Goal: Task Accomplishment & Management: Manage account settings

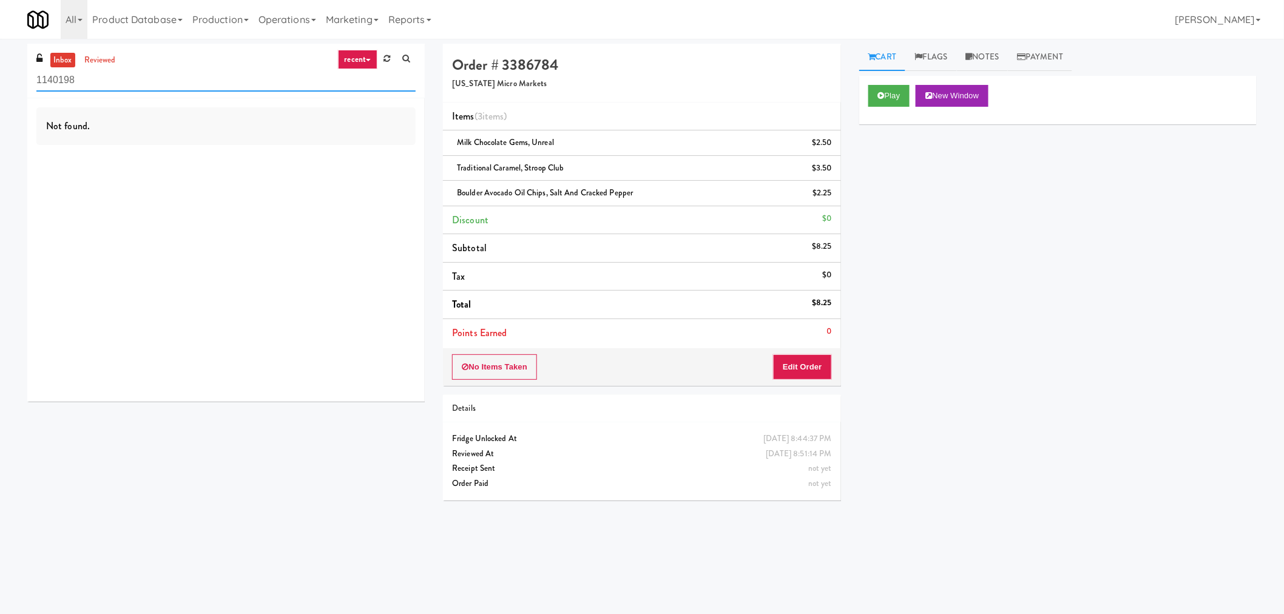
click at [149, 83] on input "1140198" at bounding box center [225, 80] width 379 height 22
paste input "Alameda West - Drink"
type input "Alameda West - Drink"
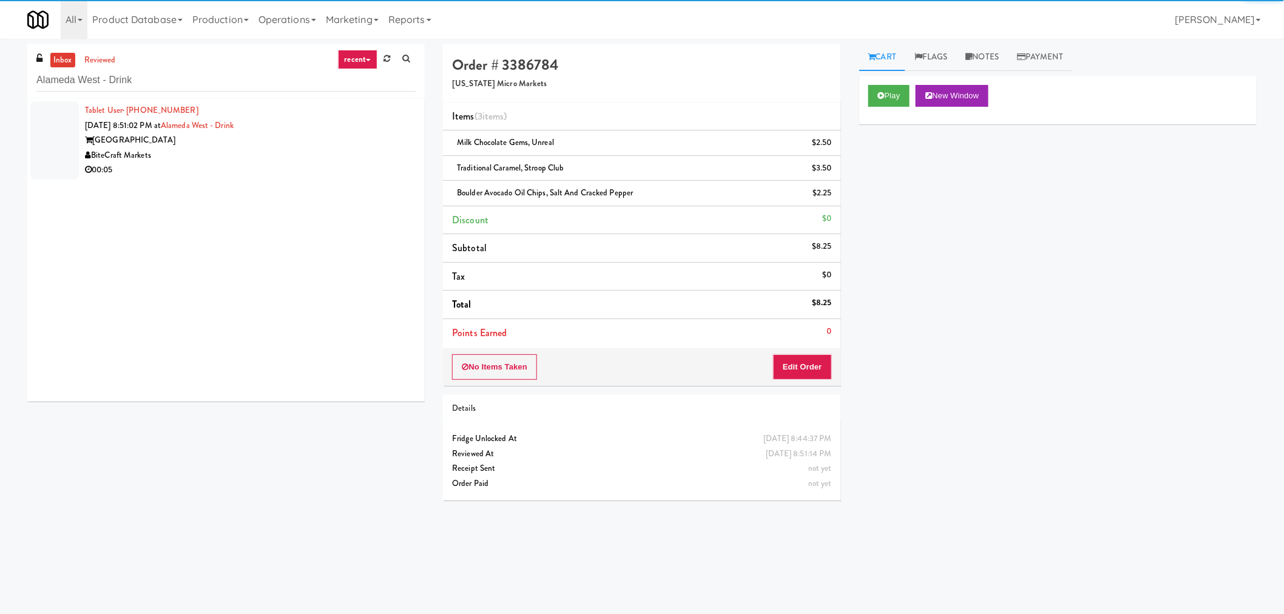
click at [262, 165] on div "00:05" at bounding box center [250, 170] width 331 height 15
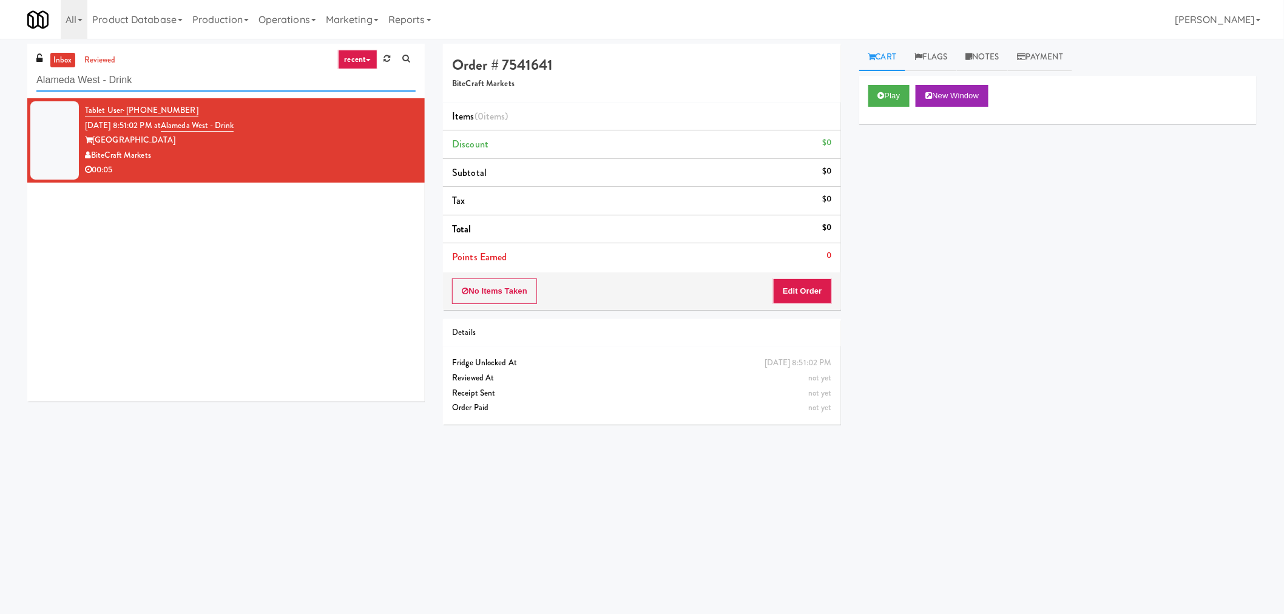
click at [198, 87] on input "Alameda West - Drink" at bounding box center [225, 80] width 379 height 22
click at [889, 95] on button "Play" at bounding box center [889, 96] width 42 height 22
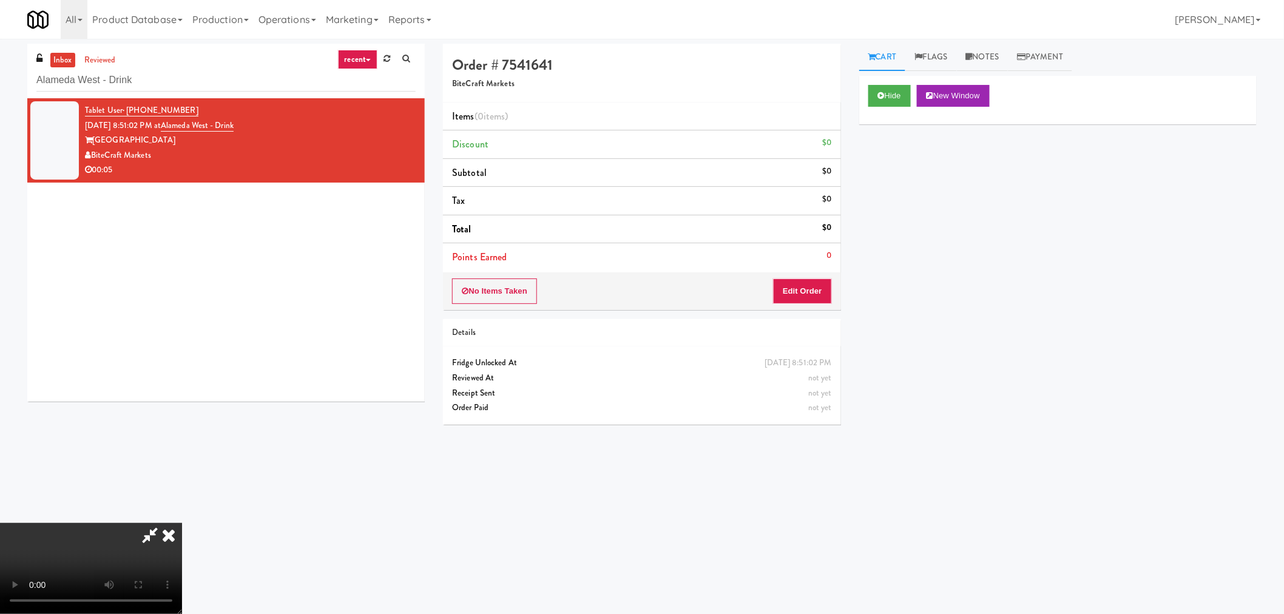
click at [152, 533] on icon at bounding box center [150, 535] width 28 height 24
click at [182, 523] on video at bounding box center [91, 568] width 182 height 91
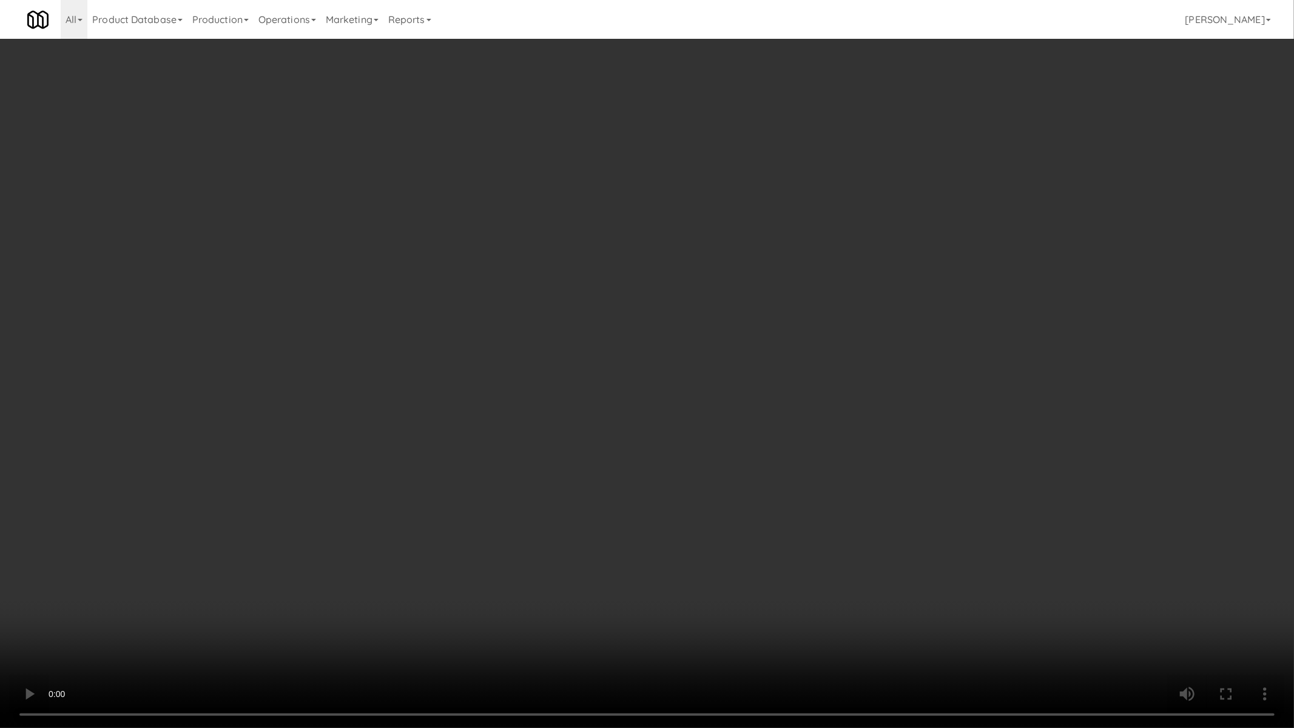
click at [434, 552] on video at bounding box center [647, 364] width 1294 height 728
click at [609, 548] on video at bounding box center [647, 364] width 1294 height 728
click at [609, 541] on video at bounding box center [647, 364] width 1294 height 728
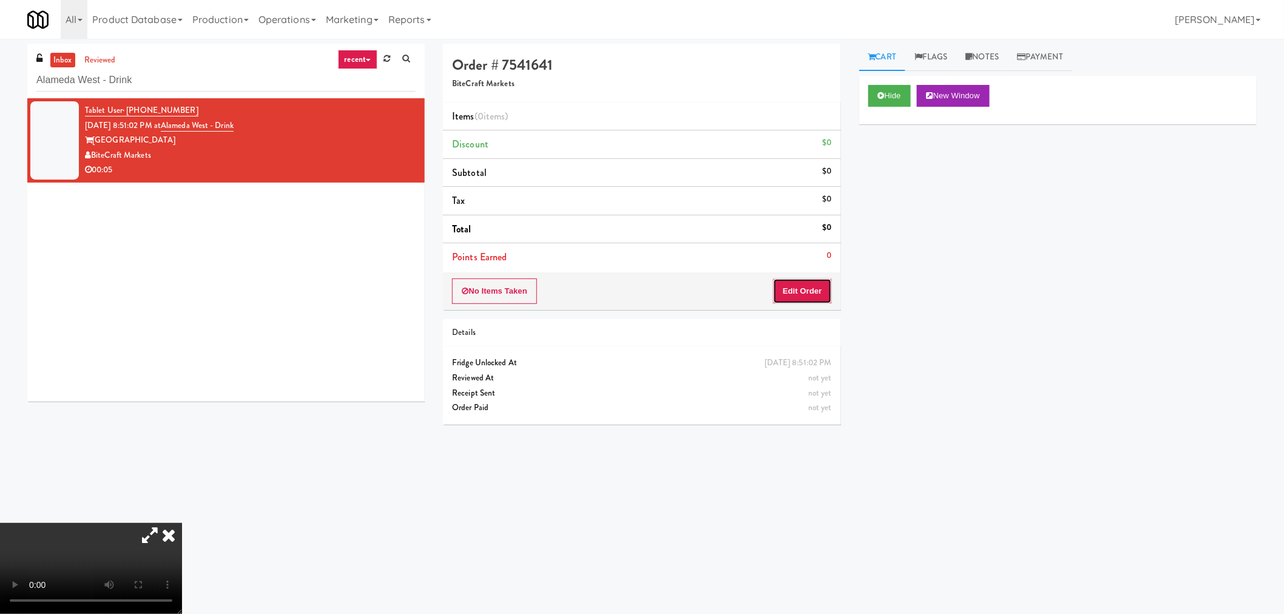
click at [790, 302] on button "Edit Order" at bounding box center [802, 291] width 59 height 25
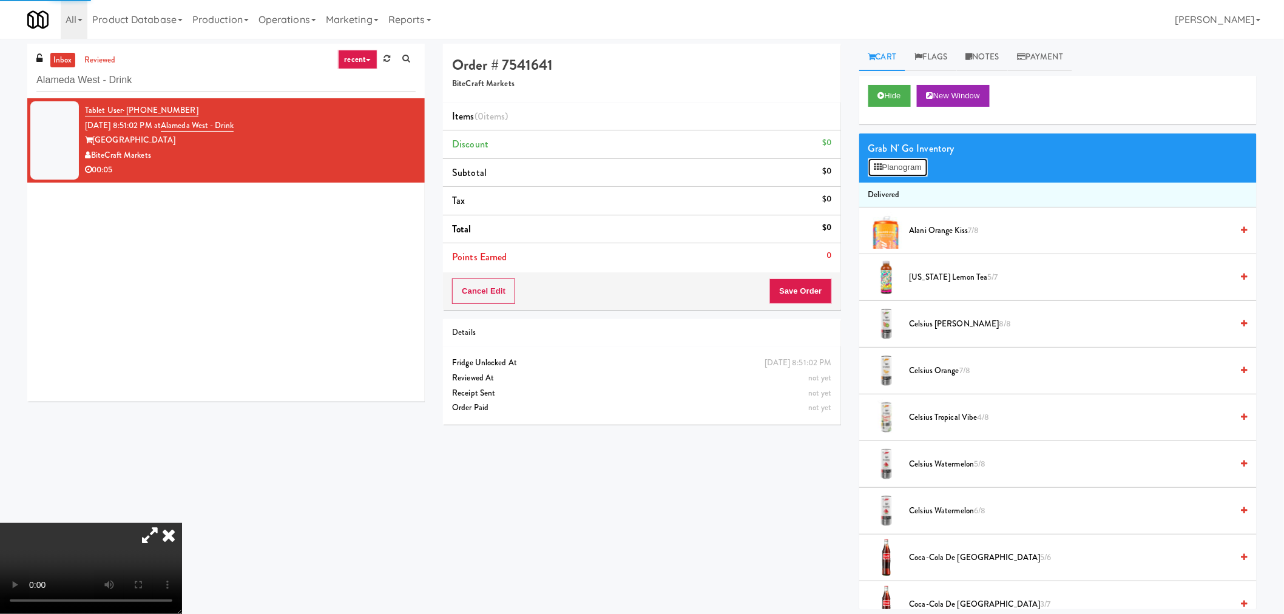
drag, startPoint x: 907, startPoint y: 172, endPoint x: 875, endPoint y: 272, distance: 105.2
click at [907, 171] on button "Planogram" at bounding box center [897, 167] width 59 height 18
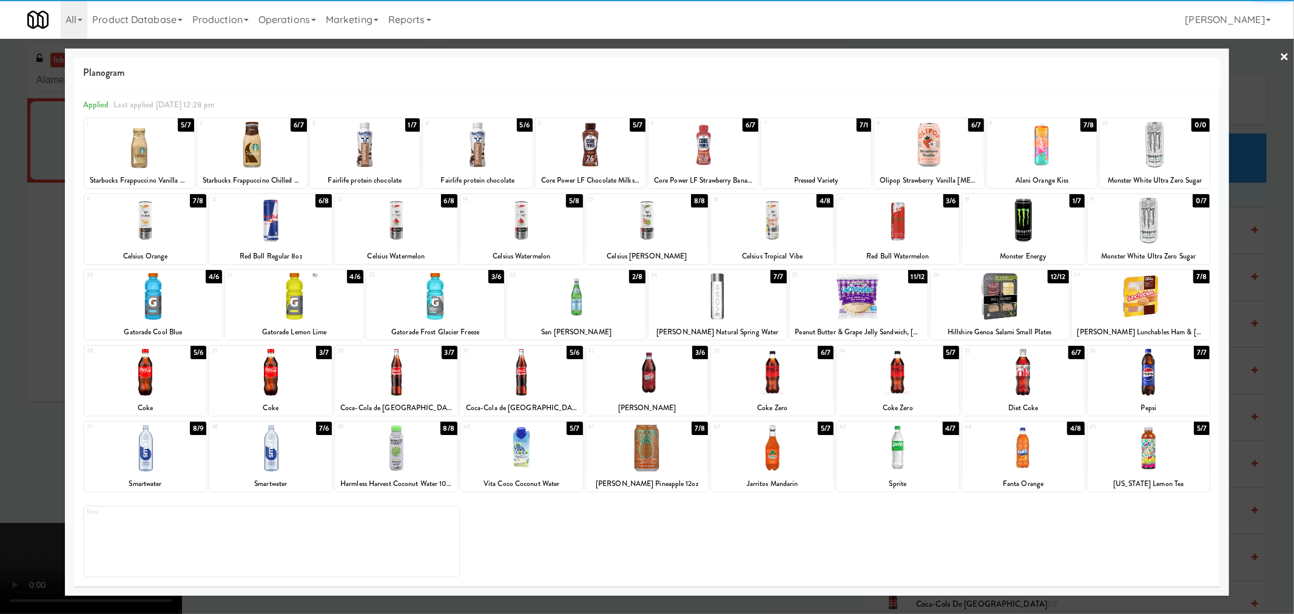
click at [180, 293] on div at bounding box center [153, 296] width 138 height 47
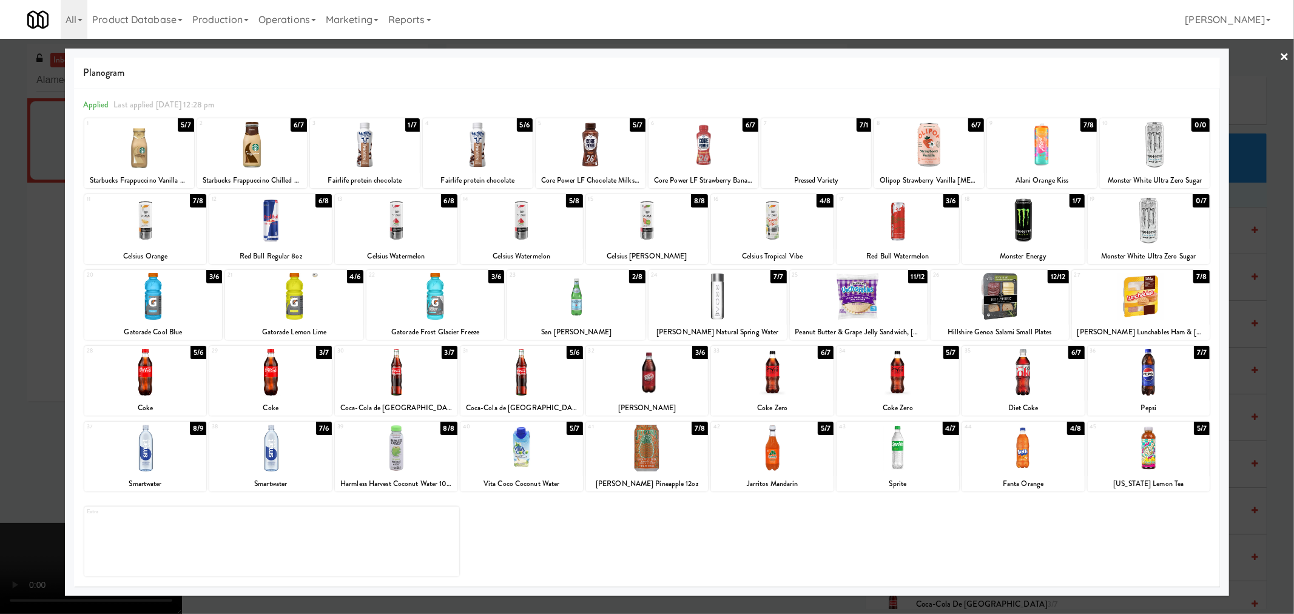
click at [0, 275] on div at bounding box center [647, 307] width 1294 height 614
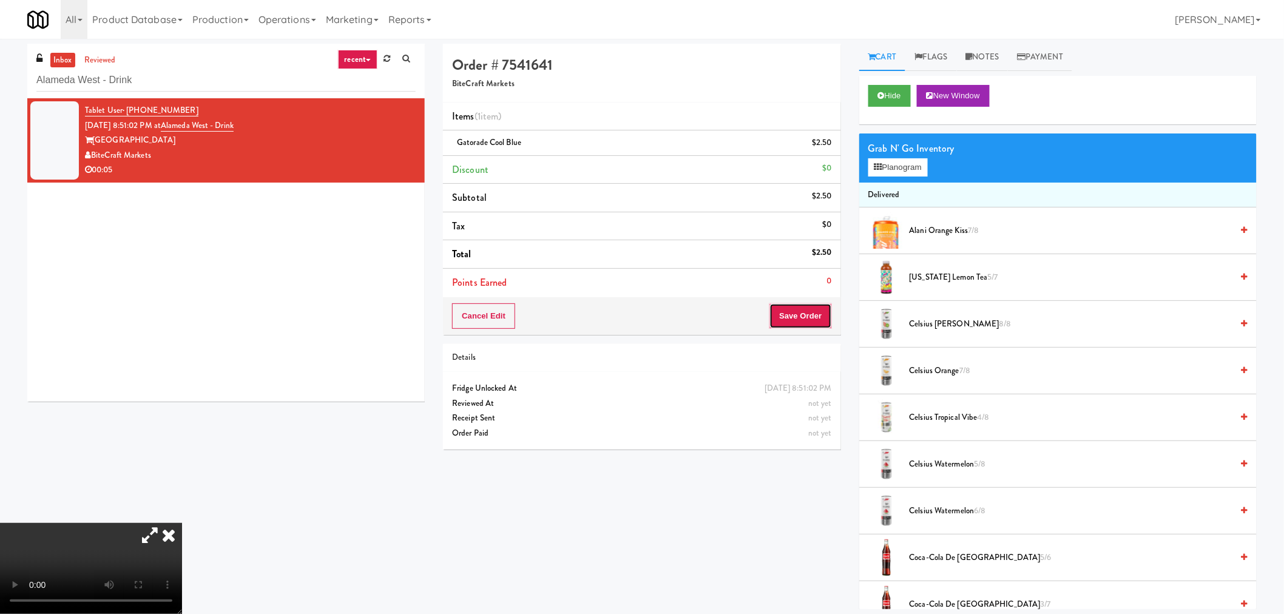
click at [811, 312] on button "Save Order" at bounding box center [800, 315] width 62 height 25
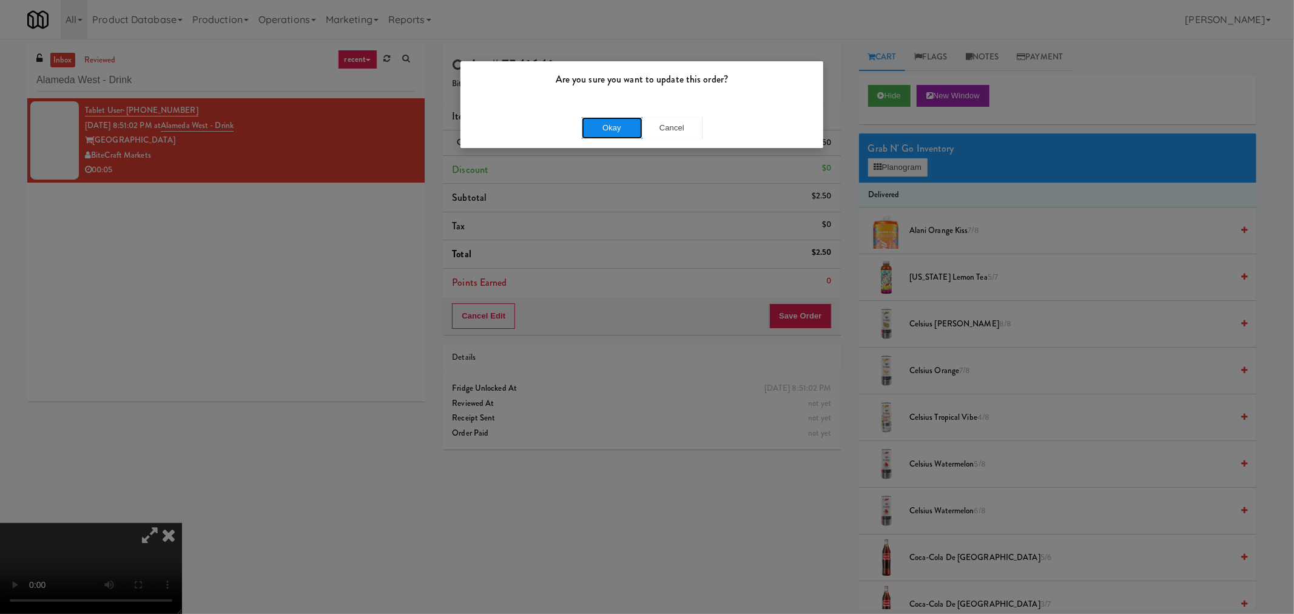
click at [613, 130] on button "Okay" at bounding box center [612, 128] width 61 height 22
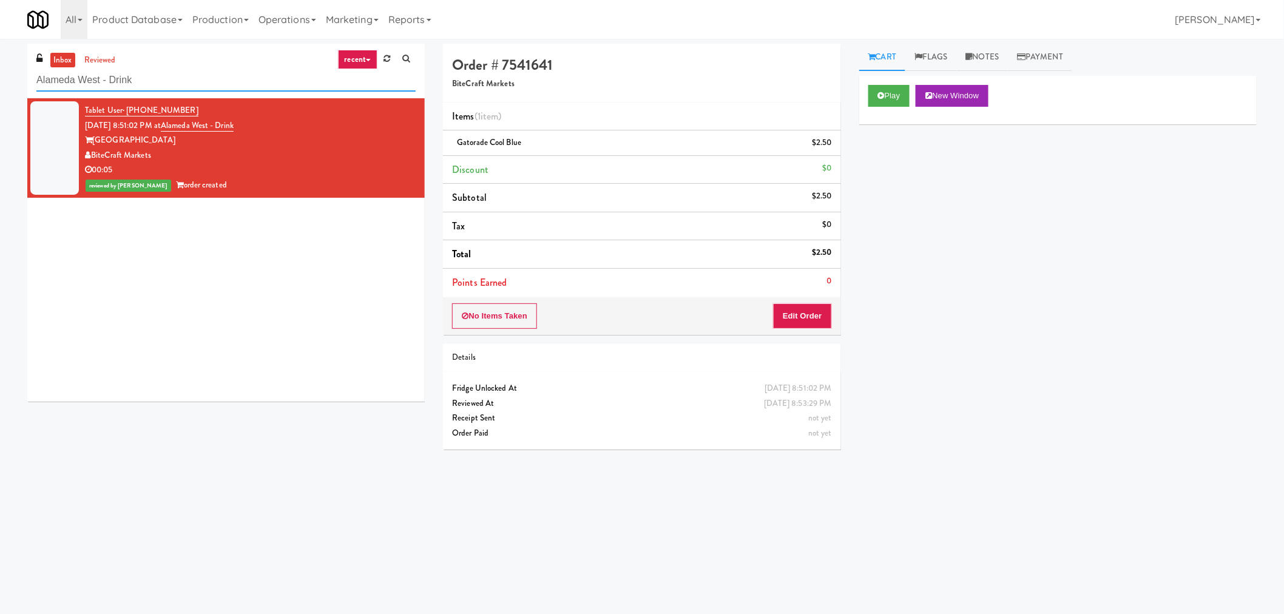
click at [187, 81] on input "Alameda West - Drink" at bounding box center [225, 80] width 379 height 22
paste input "Park on First - Mailroom 2 - Cooler"
type input "Park on First - Mailroom 2 - Cooler"
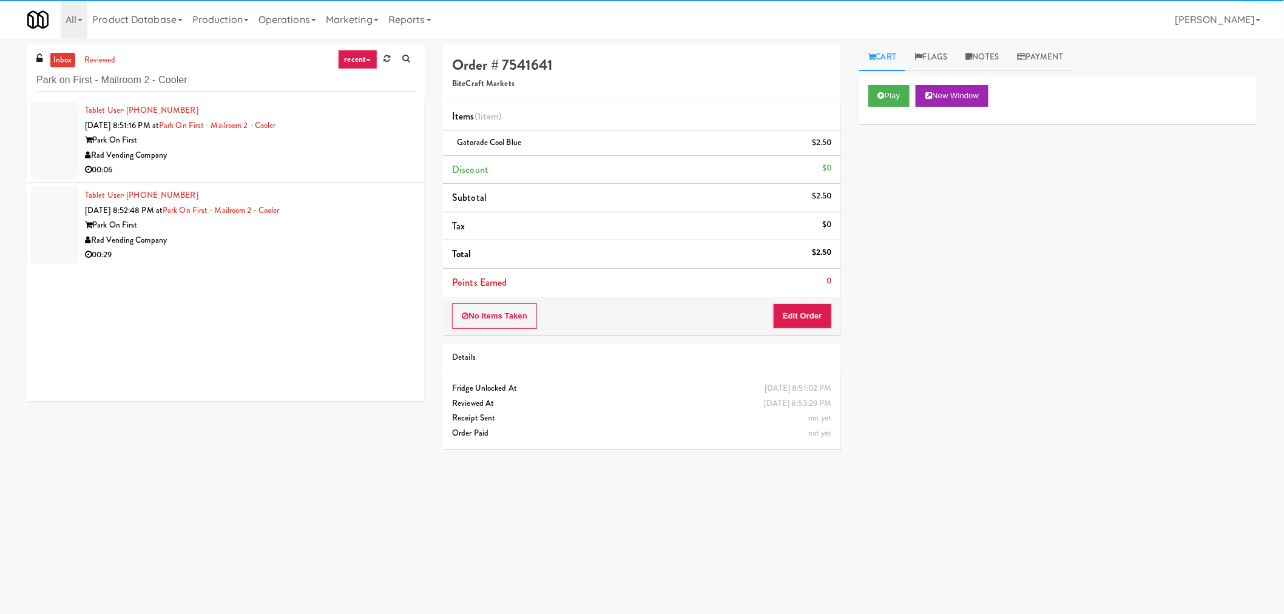
click at [332, 135] on div "Park On First" at bounding box center [250, 140] width 331 height 15
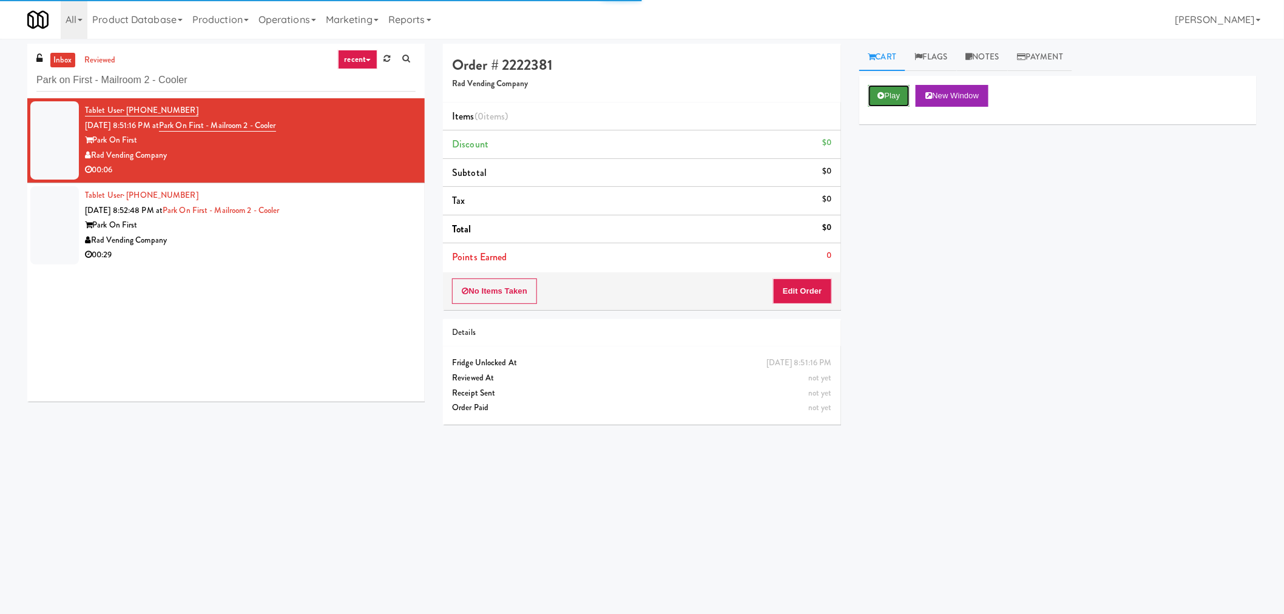
click at [898, 97] on button "Play" at bounding box center [889, 96] width 42 height 22
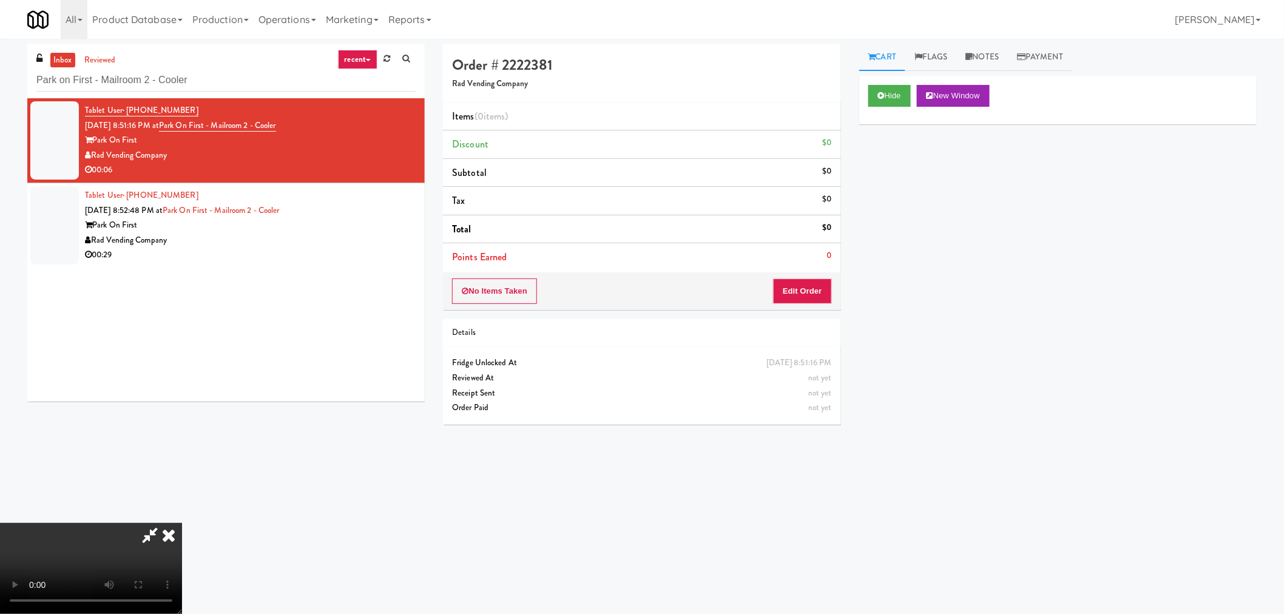
click at [157, 528] on icon at bounding box center [150, 535] width 28 height 24
drag, startPoint x: 379, startPoint y: 518, endPoint x: 413, endPoint y: 569, distance: 61.3
click at [182, 523] on video at bounding box center [91, 568] width 182 height 91
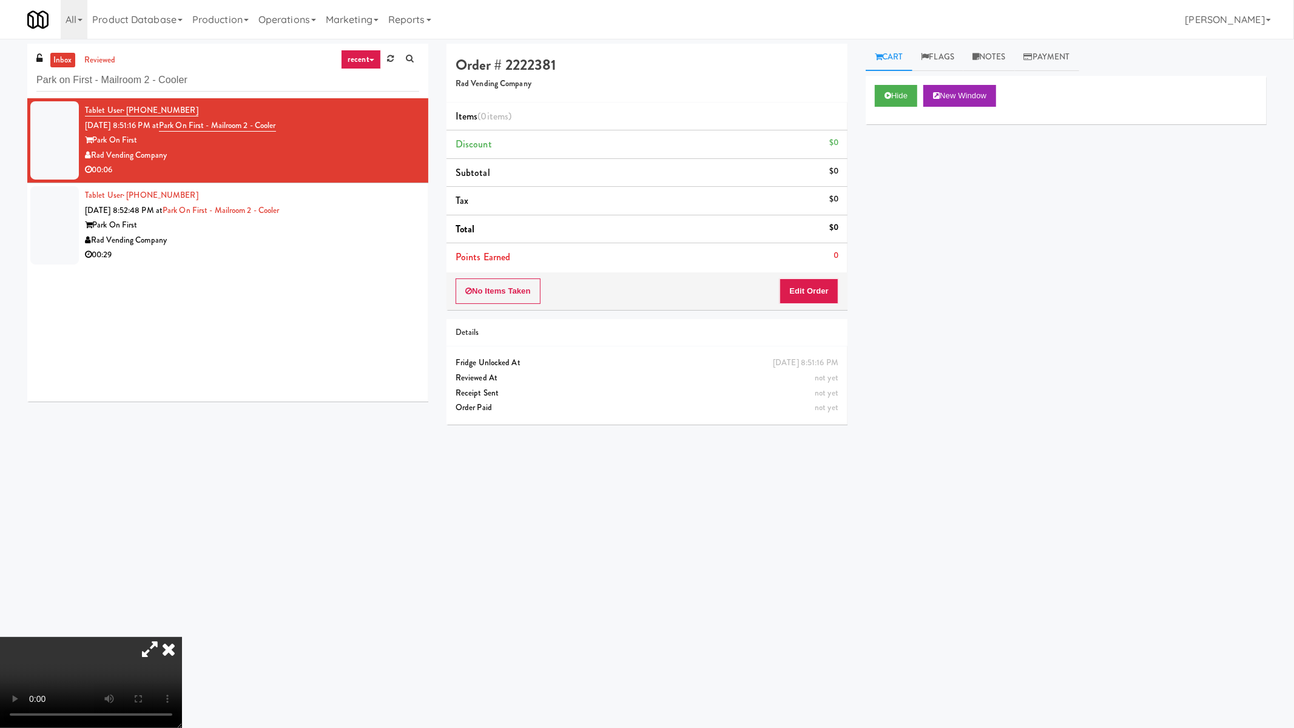
drag, startPoint x: 714, startPoint y: 475, endPoint x: 691, endPoint y: 438, distance: 43.1
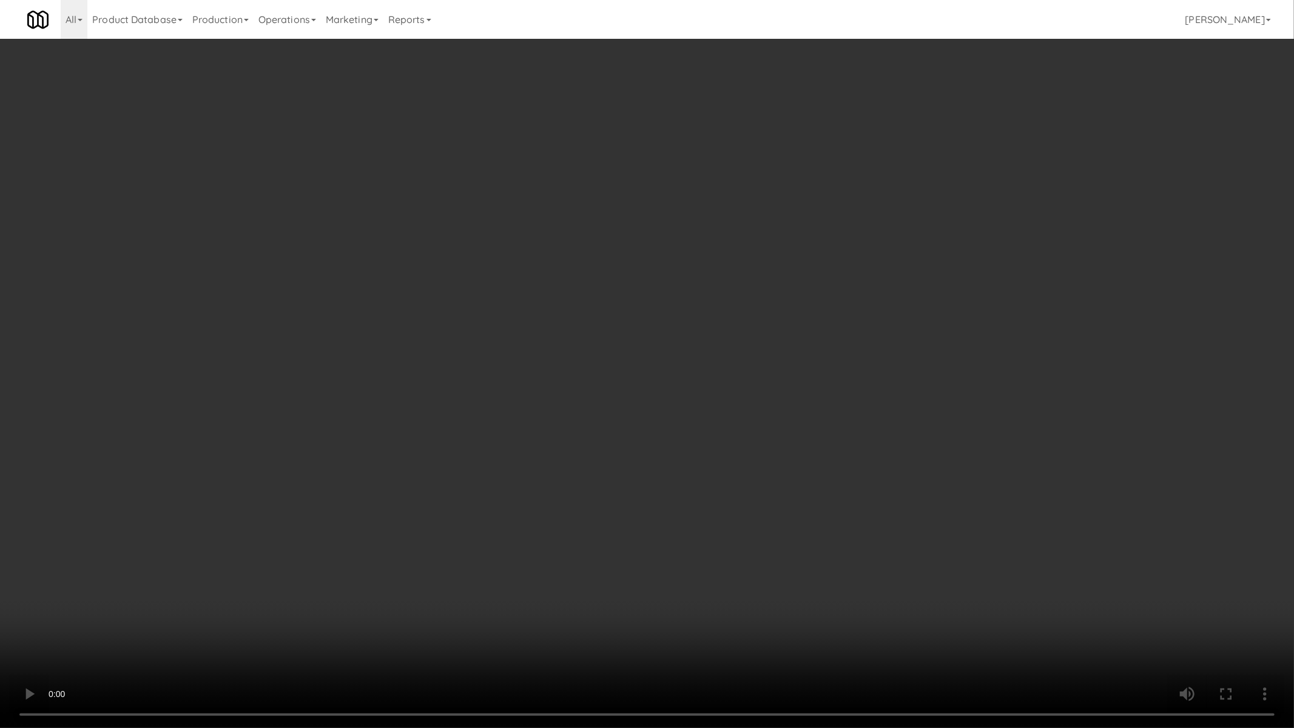
click at [691, 438] on video at bounding box center [647, 364] width 1294 height 728
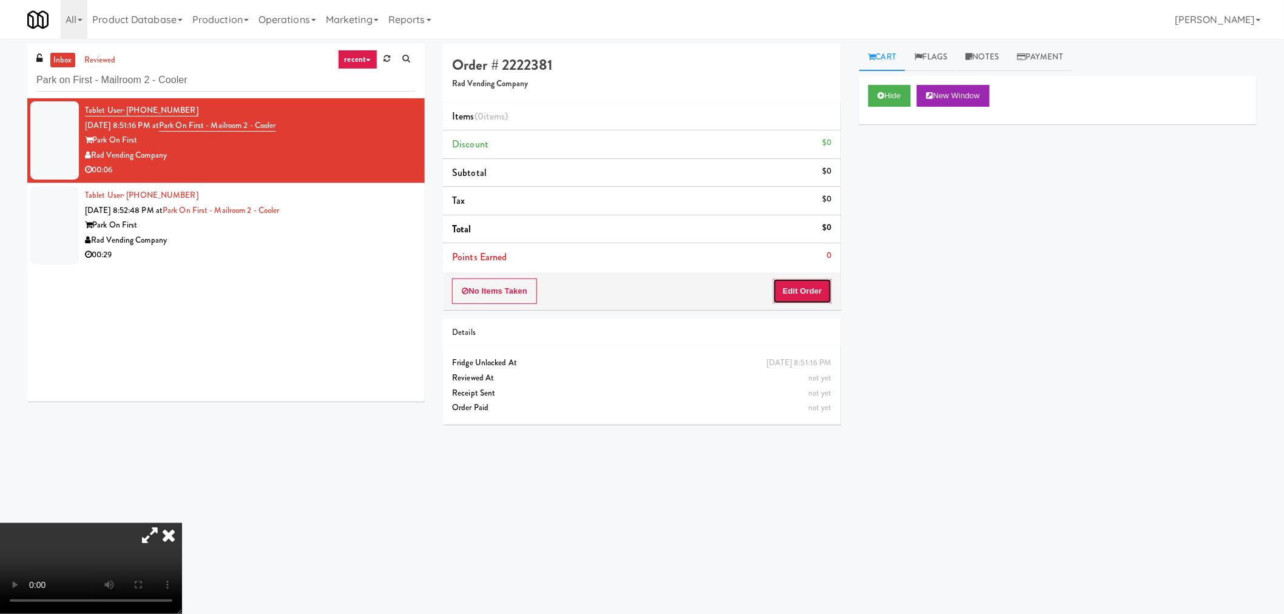
click at [802, 283] on button "Edit Order" at bounding box center [802, 291] width 59 height 25
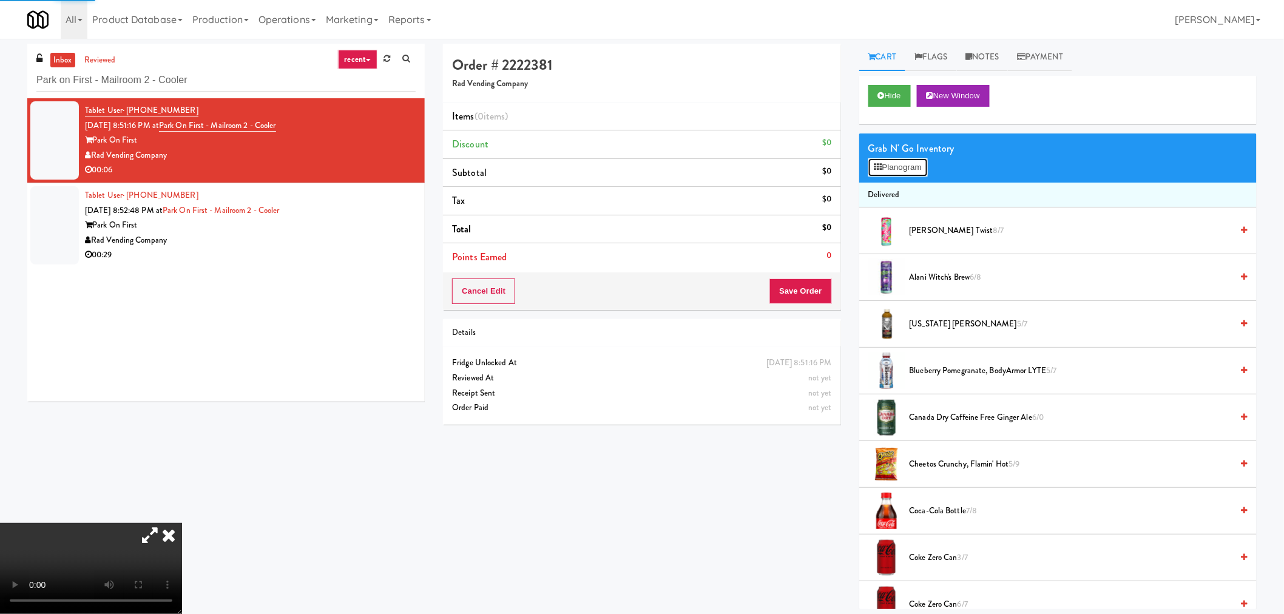
click at [892, 160] on button "Planogram" at bounding box center [897, 167] width 59 height 18
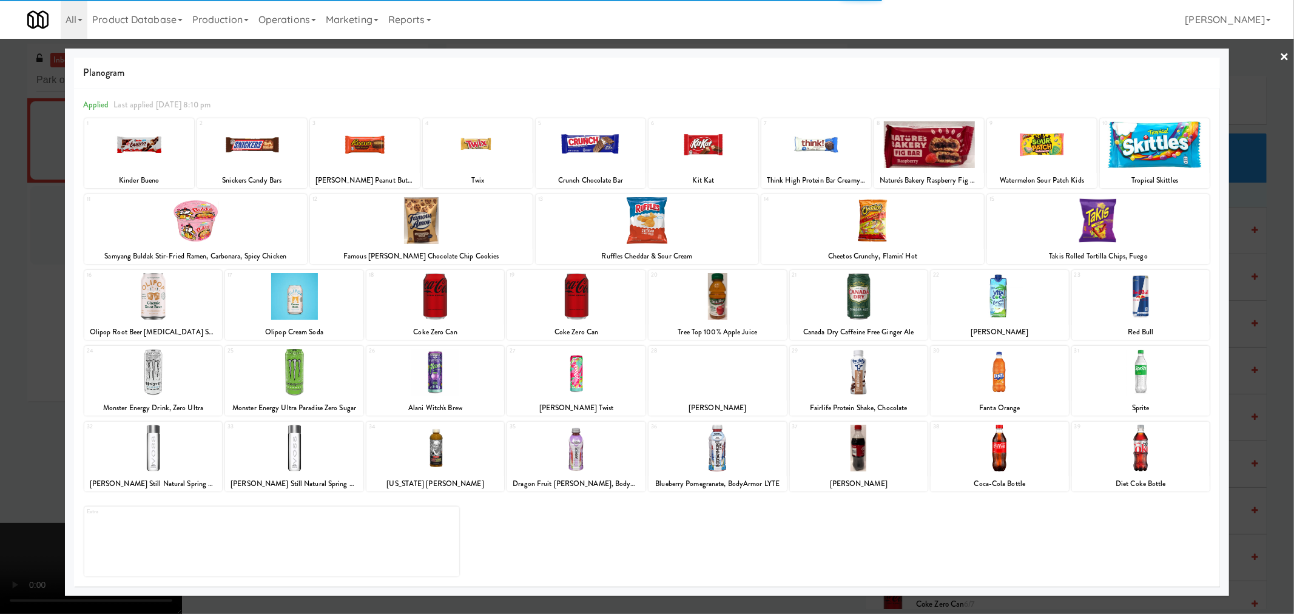
click at [890, 456] on div at bounding box center [859, 448] width 138 height 47
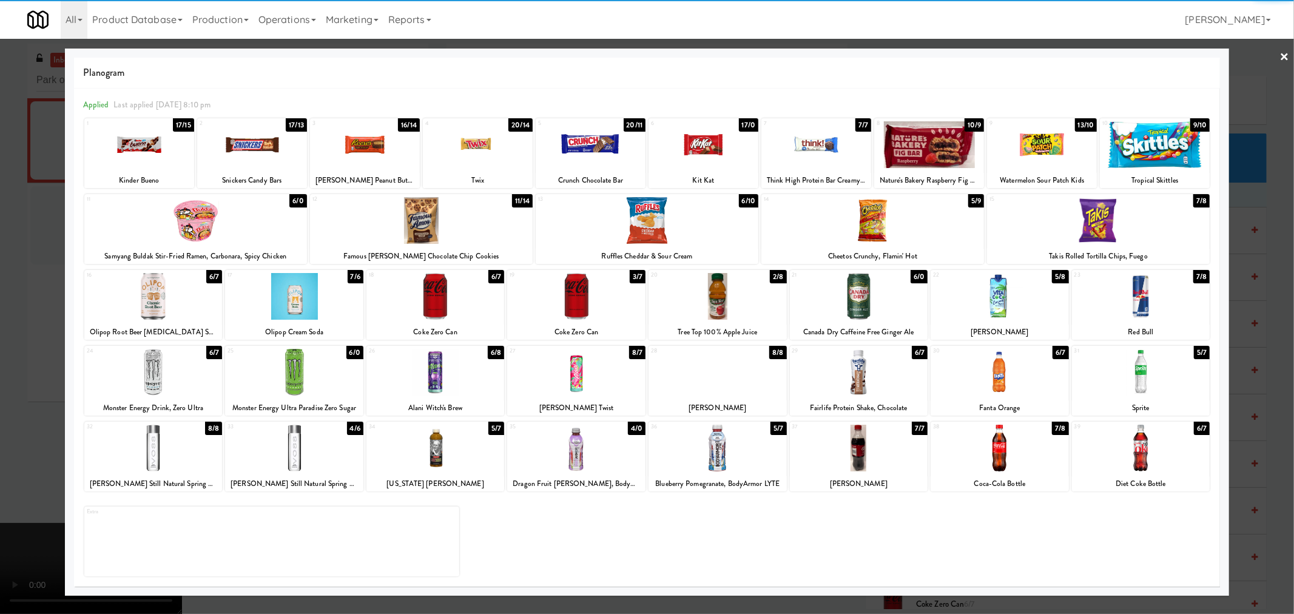
click at [841, 478] on div "[PERSON_NAME]" at bounding box center [859, 483] width 135 height 15
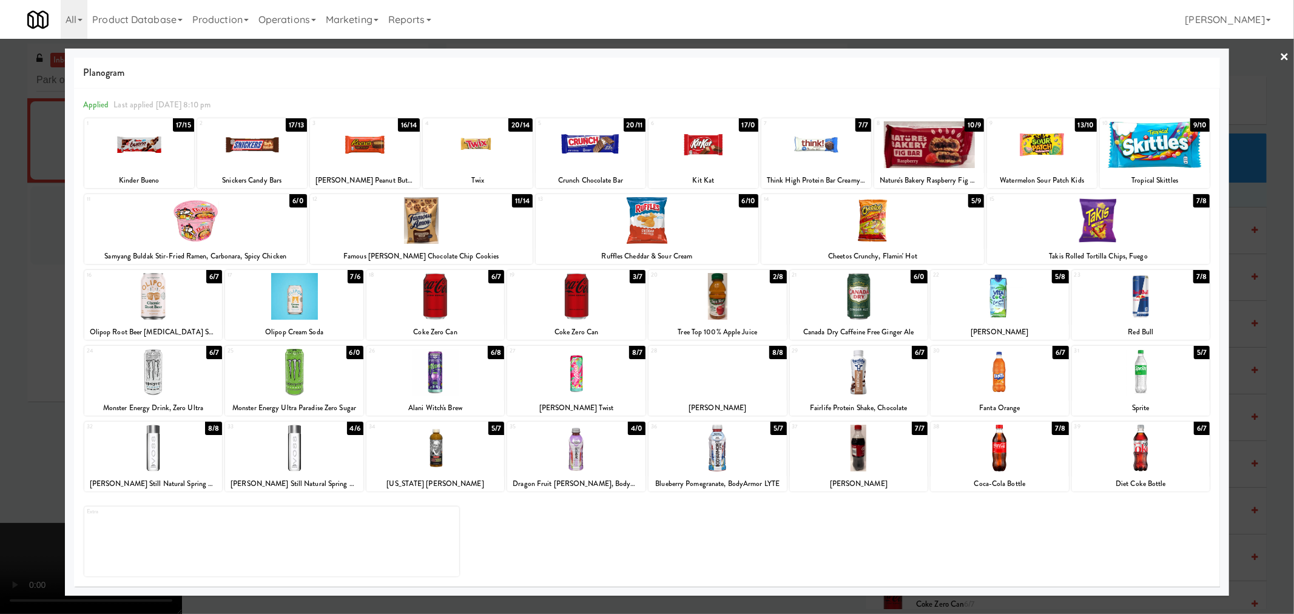
drag, startPoint x: 870, startPoint y: 465, endPoint x: 959, endPoint y: 484, distance: 91.9
click at [870, 464] on div at bounding box center [859, 448] width 138 height 47
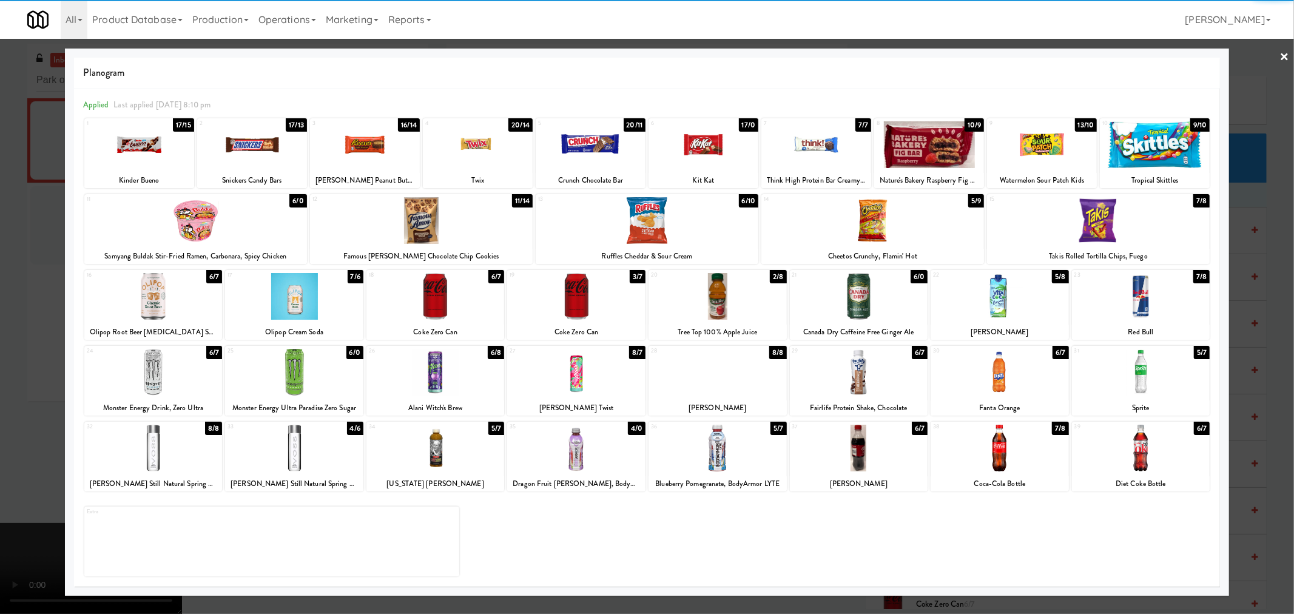
click at [1252, 360] on div at bounding box center [647, 307] width 1294 height 614
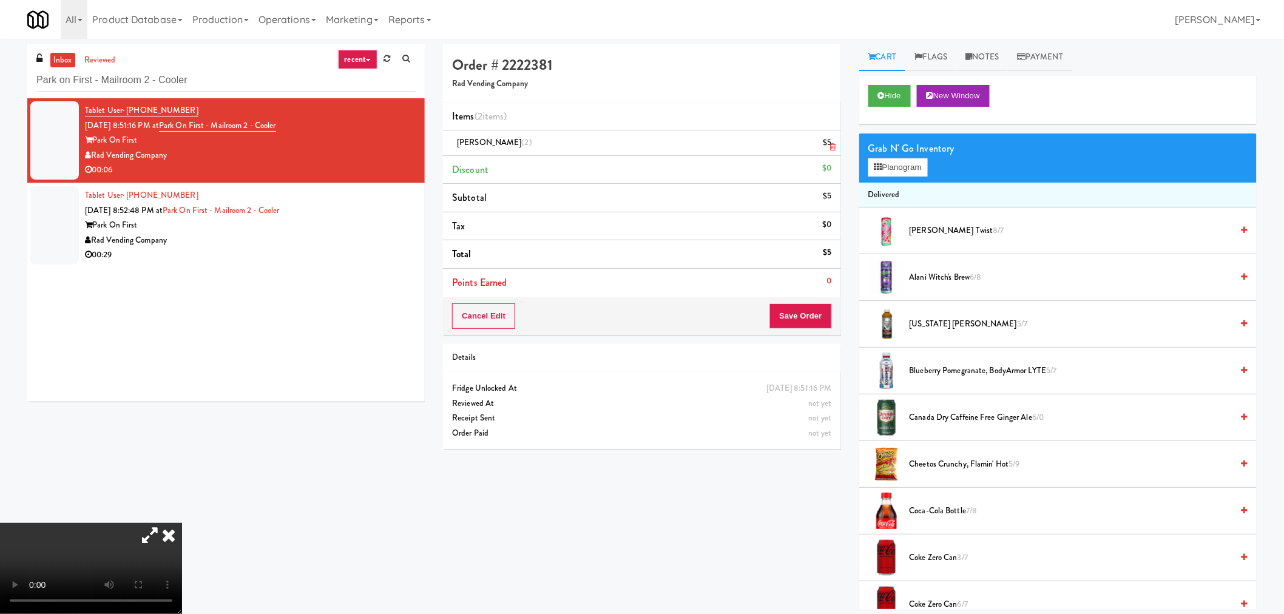
click at [834, 146] on icon at bounding box center [833, 147] width 6 height 8
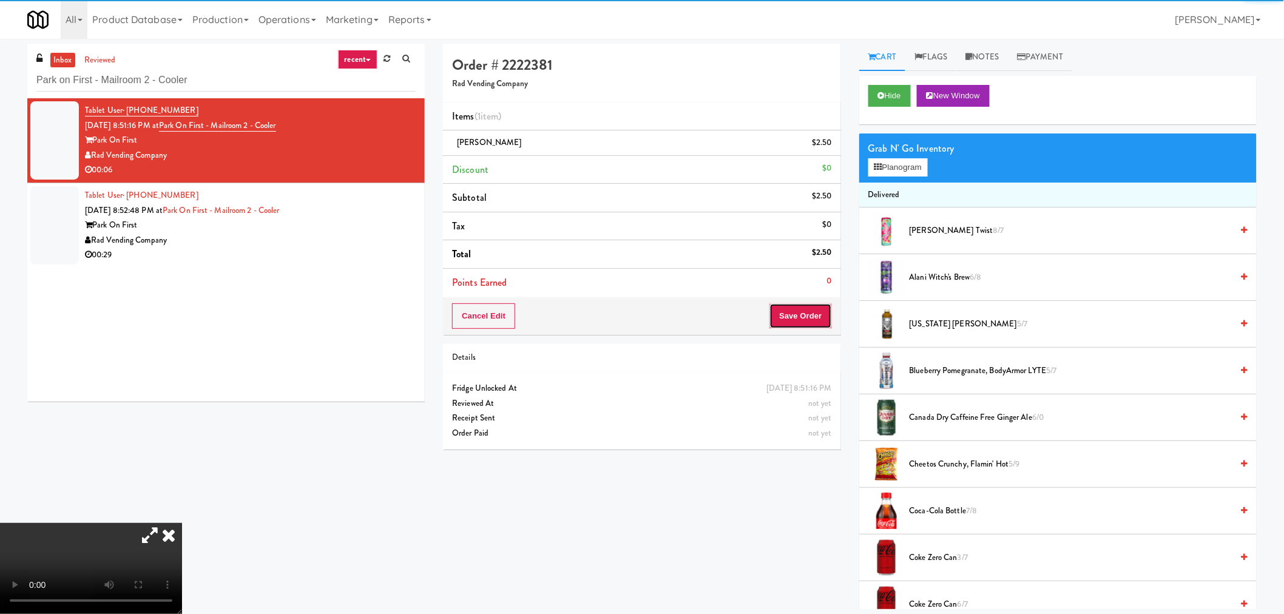
click at [813, 313] on button "Save Order" at bounding box center [800, 315] width 62 height 25
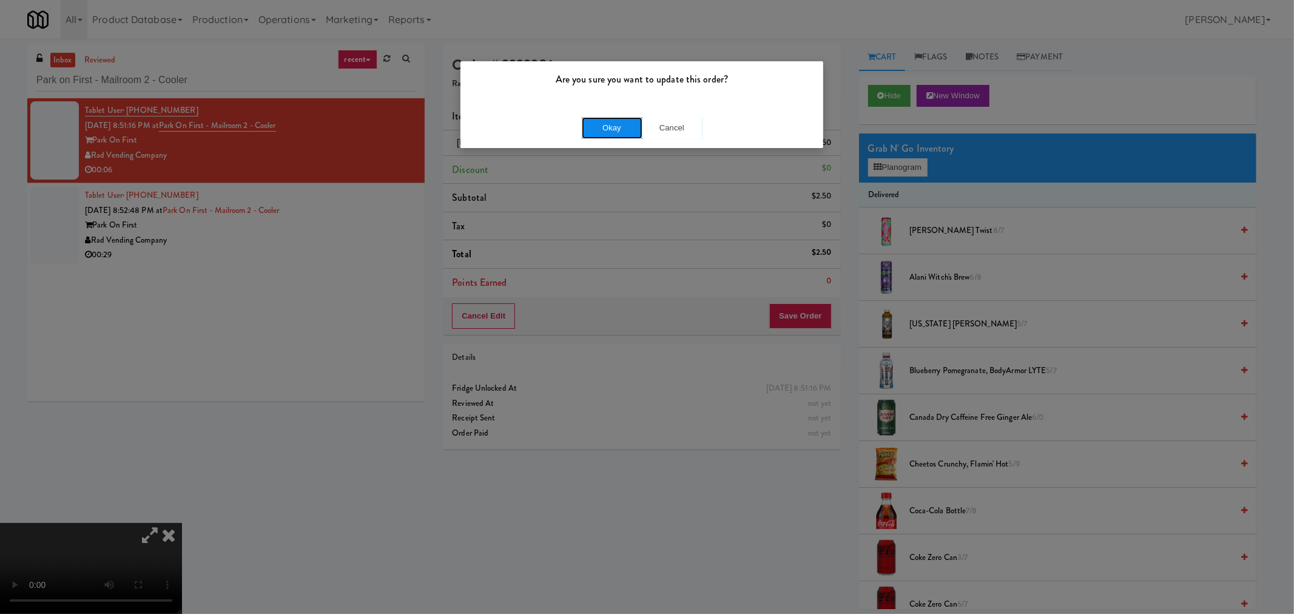
click at [587, 135] on button "Okay" at bounding box center [612, 128] width 61 height 22
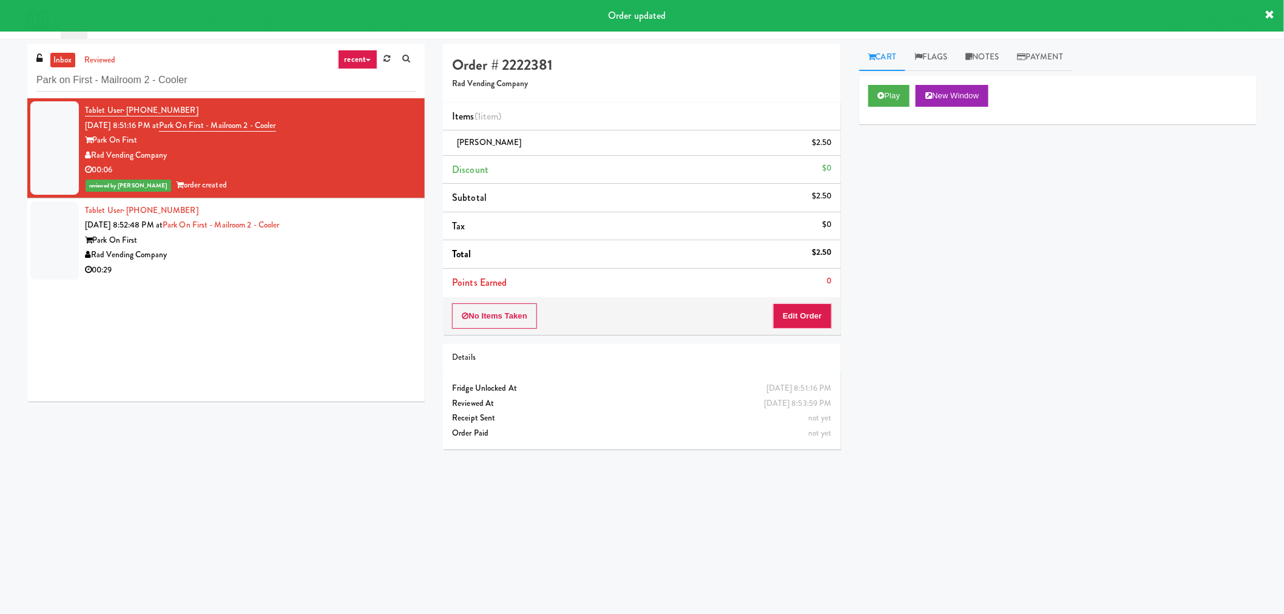
click at [354, 250] on div "Rad Vending Company" at bounding box center [250, 255] width 331 height 15
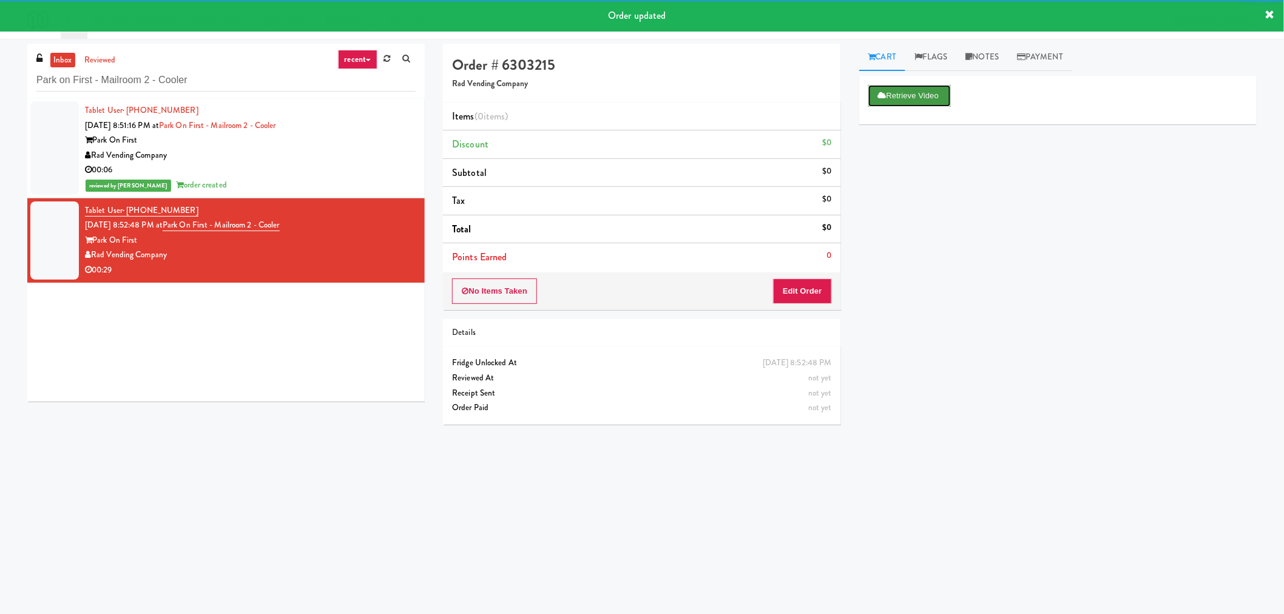
click at [900, 94] on button "Retrieve Video" at bounding box center [909, 96] width 83 height 22
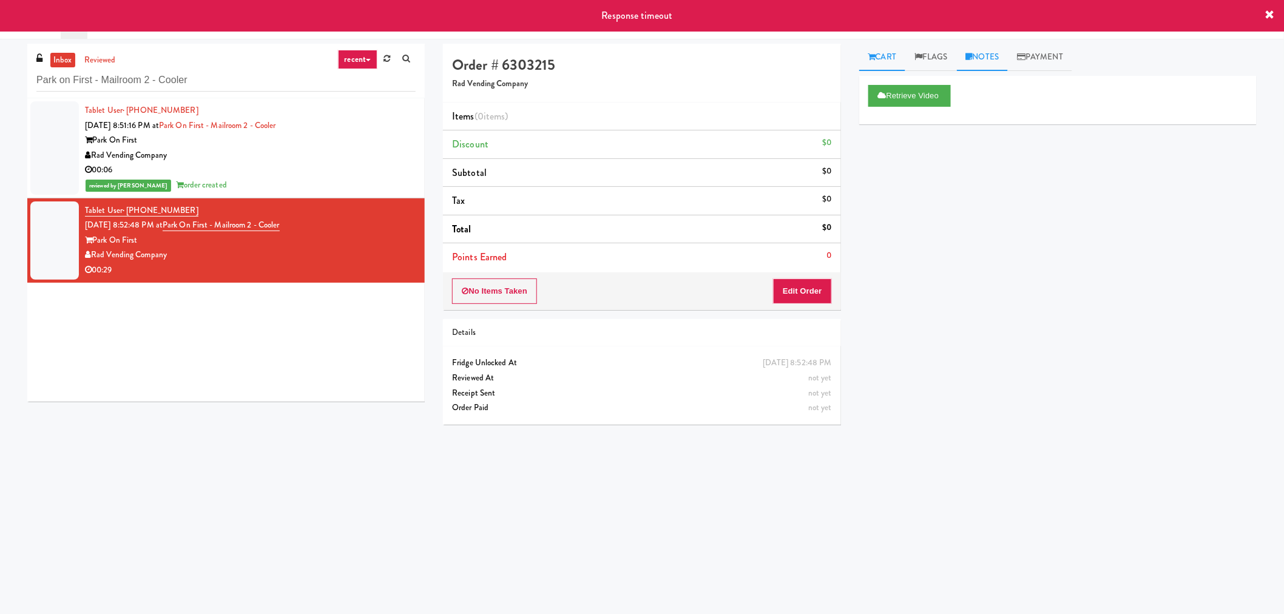
click at [987, 59] on link "Notes" at bounding box center [983, 57] width 52 height 27
click at [932, 153] on p at bounding box center [1058, 149] width 378 height 13
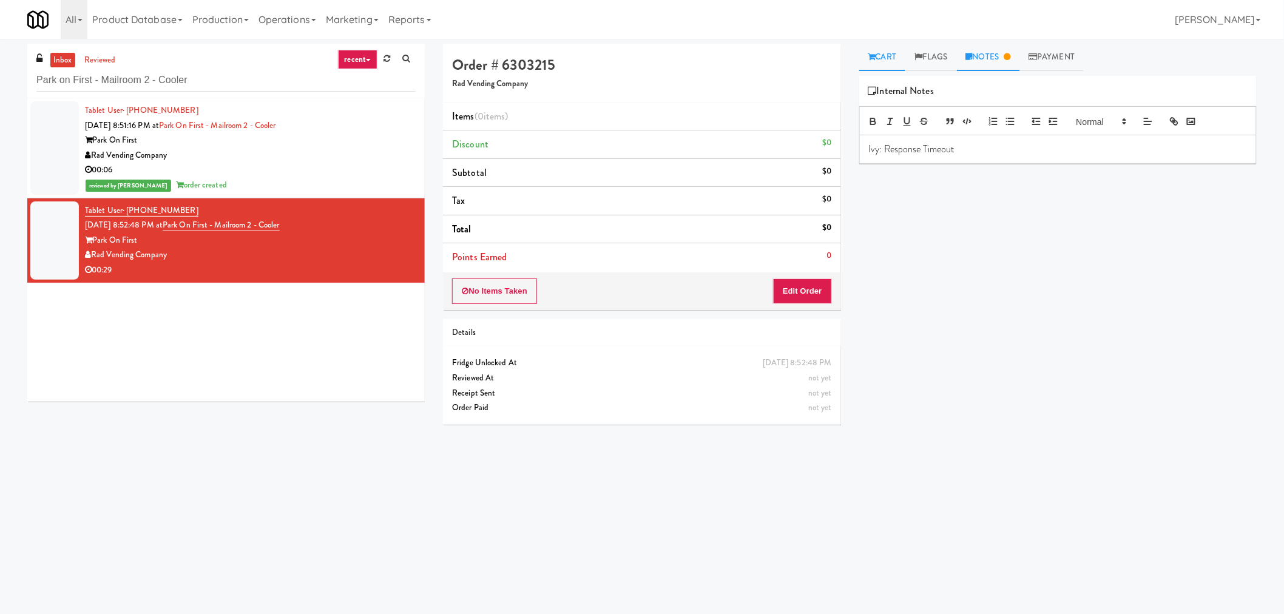
click at [877, 57] on link "Cart" at bounding box center [882, 57] width 47 height 27
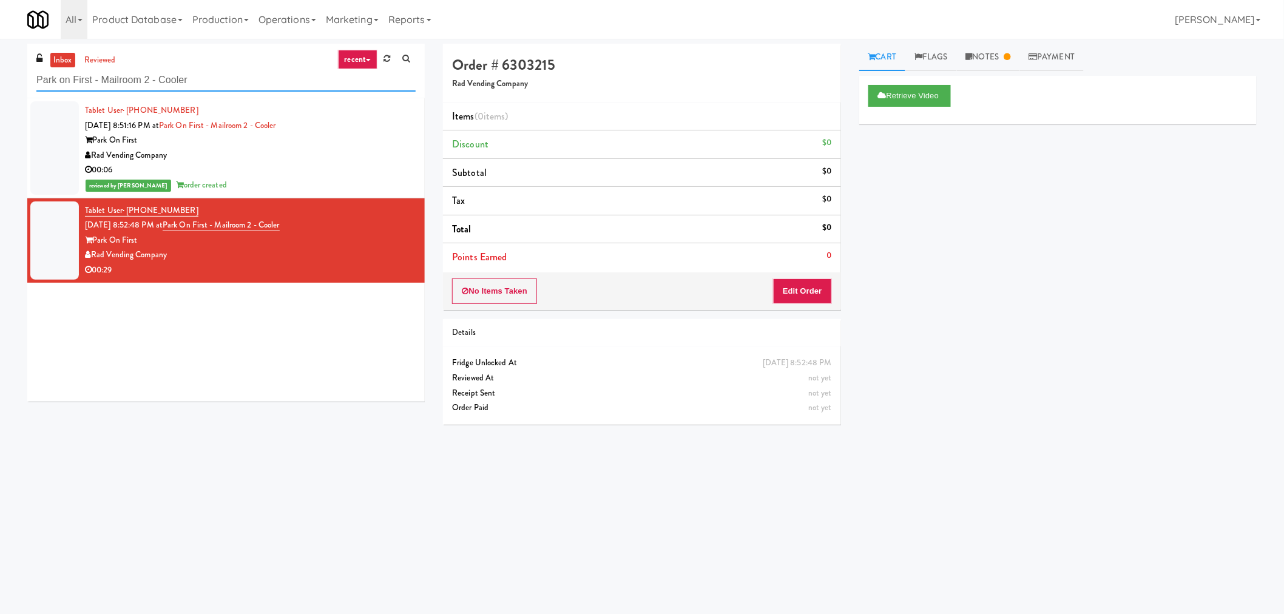
drag, startPoint x: 149, startPoint y: 73, endPoint x: 152, endPoint y: 80, distance: 7.9
click at [150, 74] on input "Park on First - Mailroom 2 - Cooler" at bounding box center [225, 80] width 379 height 22
paste input "Holiday Inn Time Square Drink Cooler"
type input "Holiday Inn Time Square Drink Cooler"
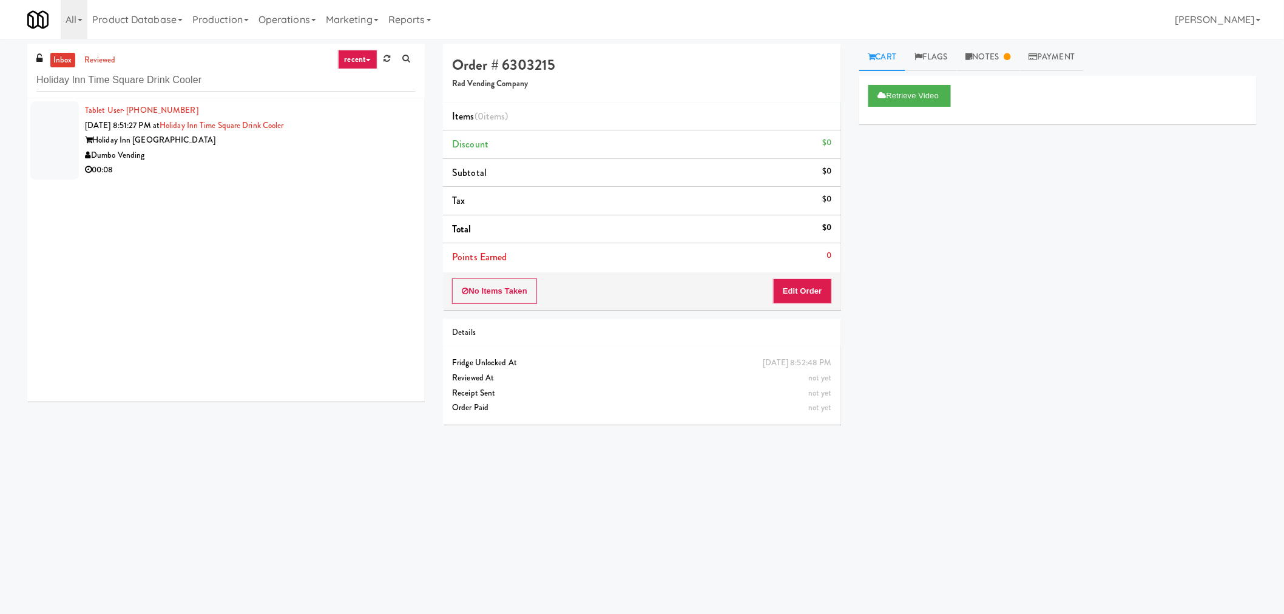
click at [336, 161] on div "Dumbo Vending" at bounding box center [250, 155] width 331 height 15
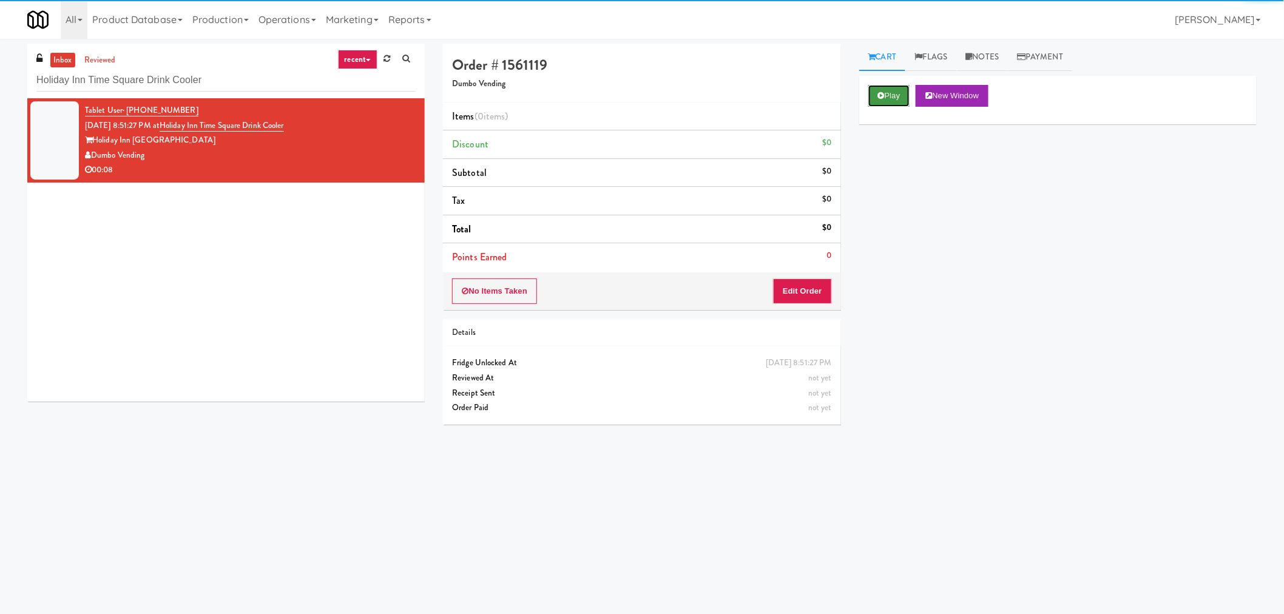
click at [906, 90] on button "Play" at bounding box center [889, 96] width 42 height 22
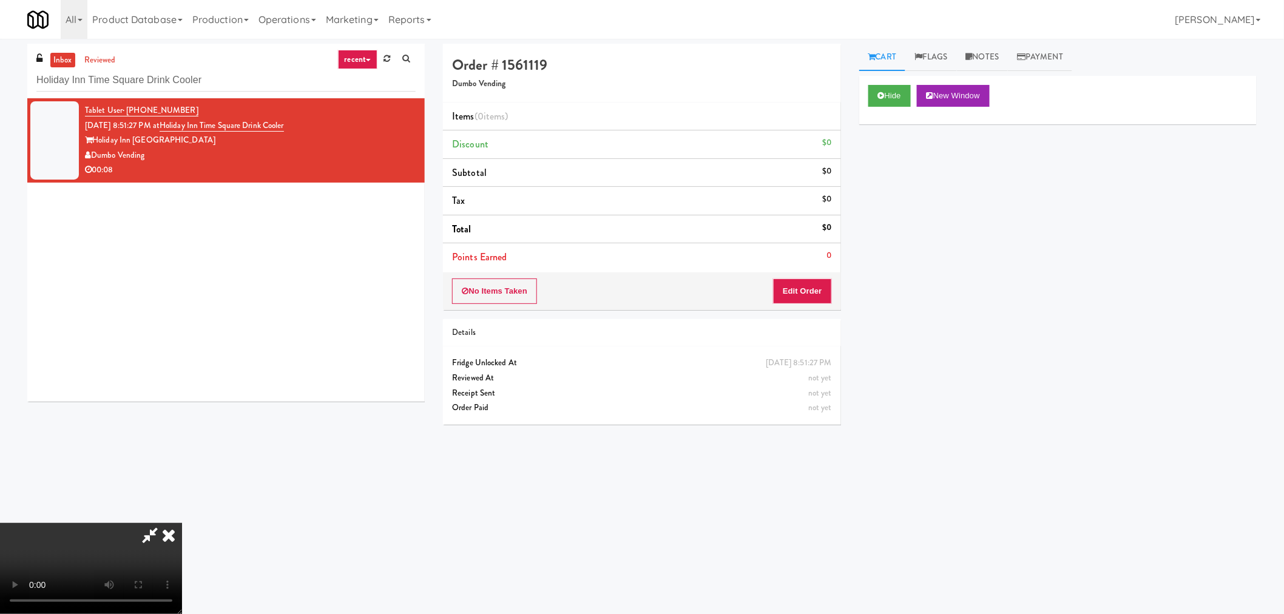
drag, startPoint x: 144, startPoint y: 540, endPoint x: 184, endPoint y: 536, distance: 39.6
click at [144, 538] on icon at bounding box center [150, 535] width 28 height 24
click at [182, 523] on video at bounding box center [91, 568] width 182 height 91
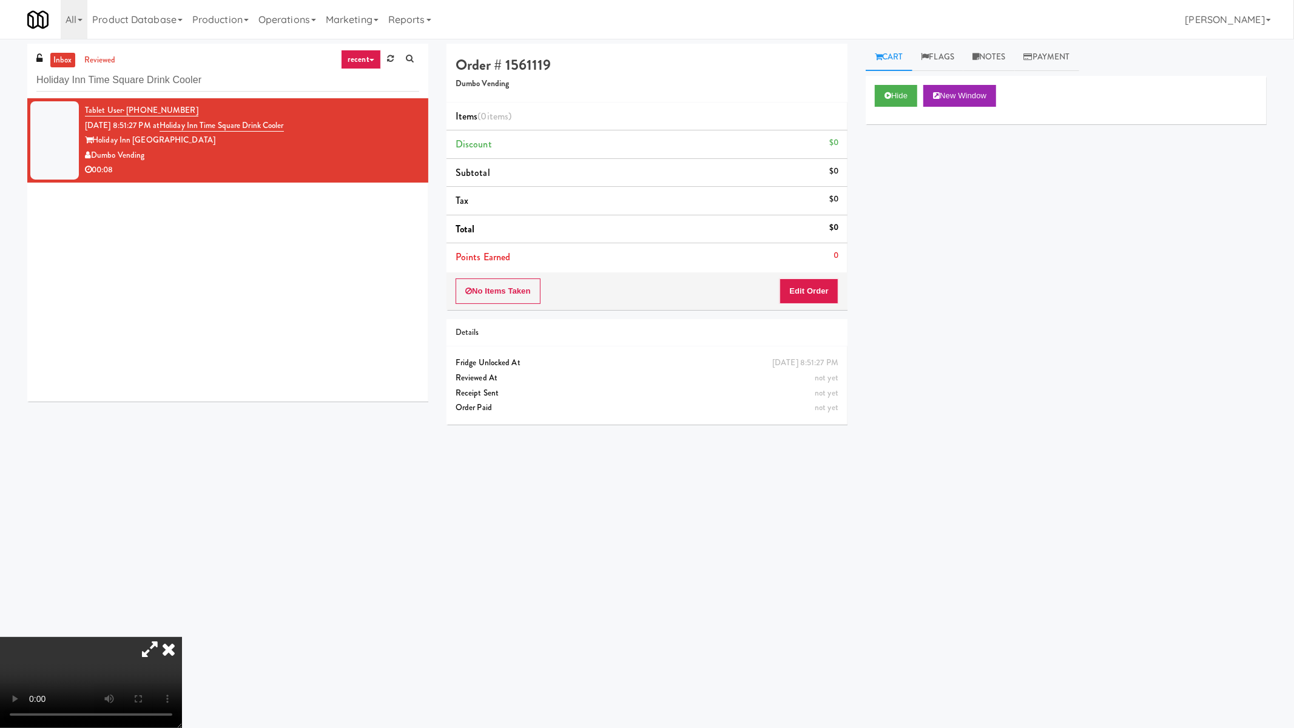
click at [182, 613] on video at bounding box center [91, 682] width 182 height 91
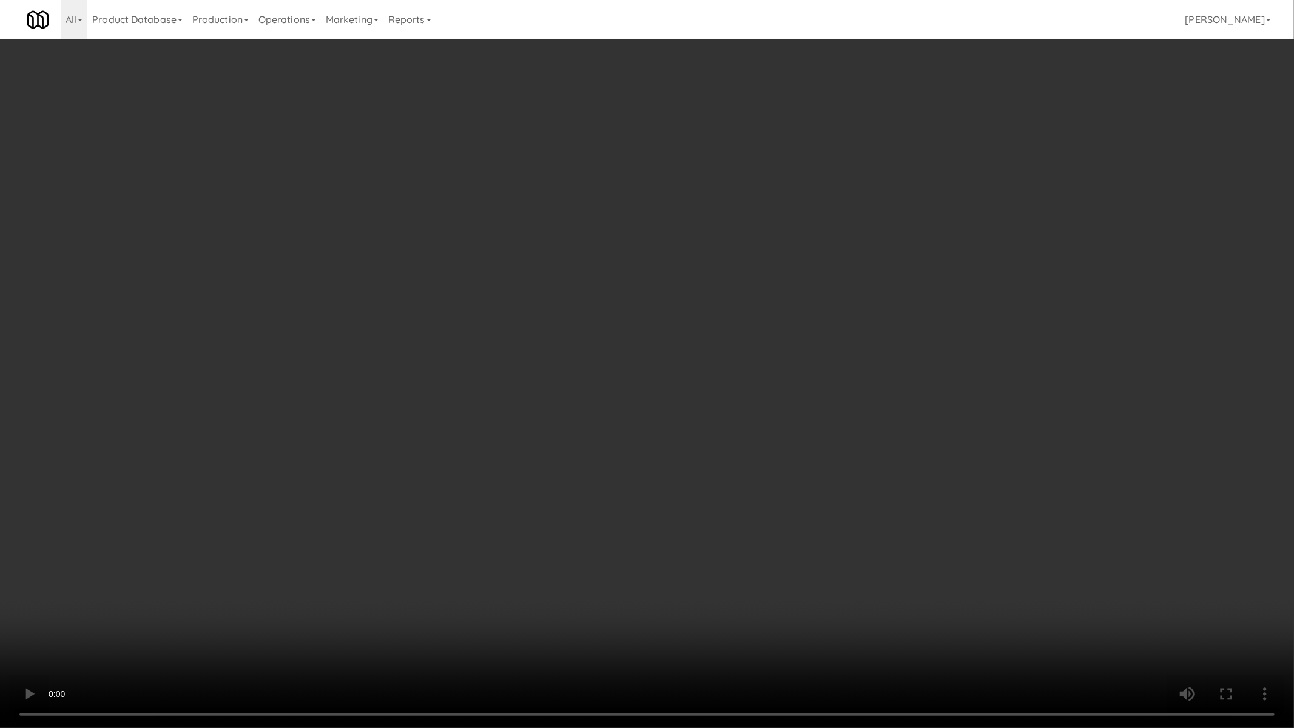
click at [584, 404] on video at bounding box center [647, 364] width 1294 height 728
click at [530, 566] on video at bounding box center [647, 364] width 1294 height 728
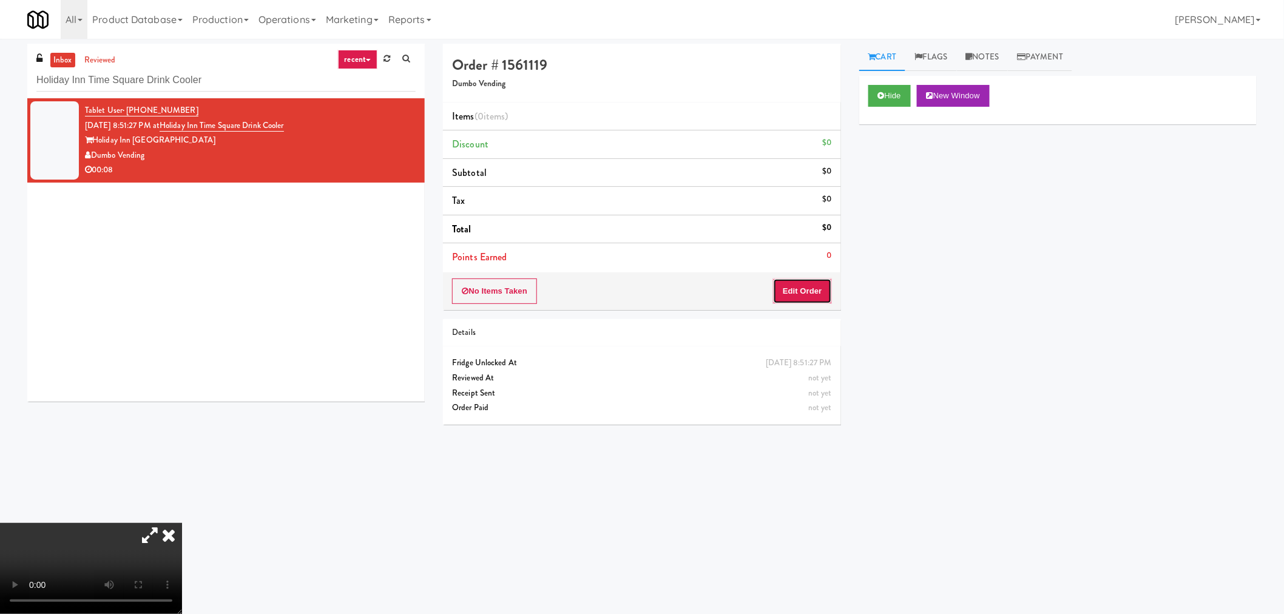
click at [789, 289] on button "Edit Order" at bounding box center [802, 291] width 59 height 25
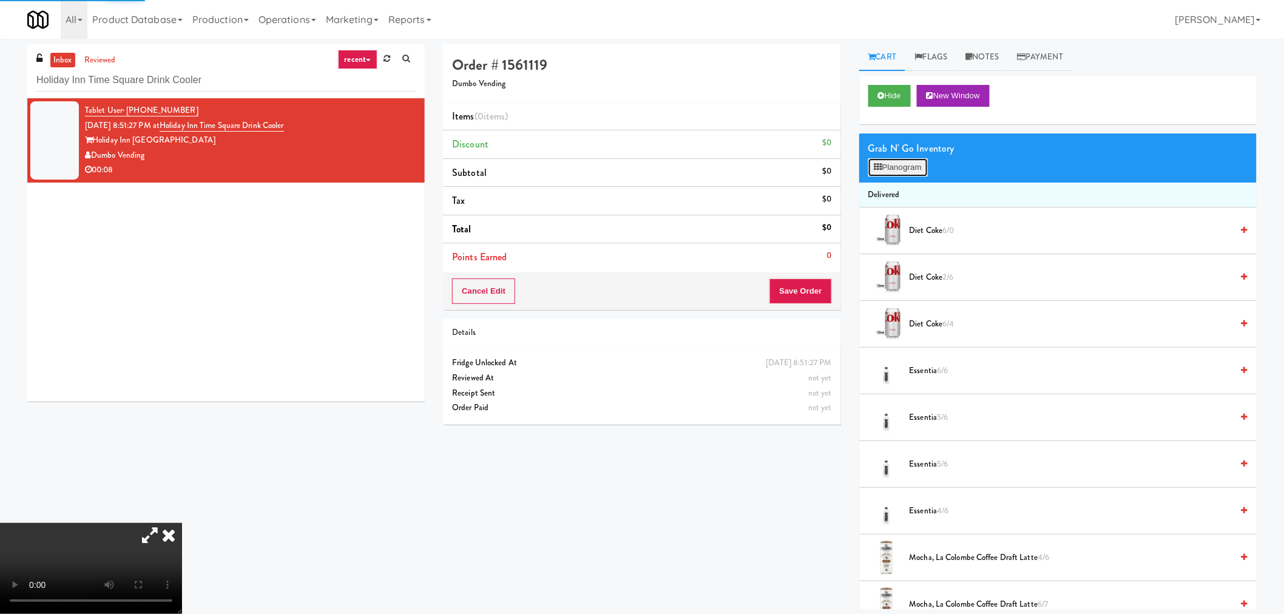
click at [915, 164] on button "Planogram" at bounding box center [897, 167] width 59 height 18
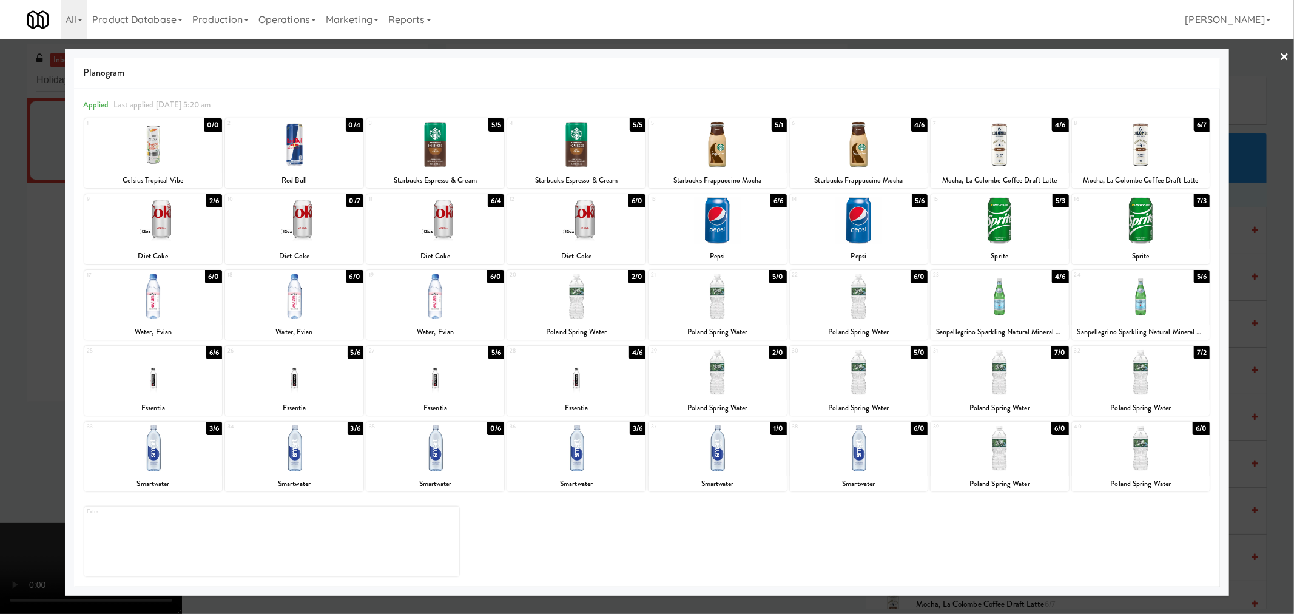
click at [598, 288] on div at bounding box center [576, 296] width 138 height 47
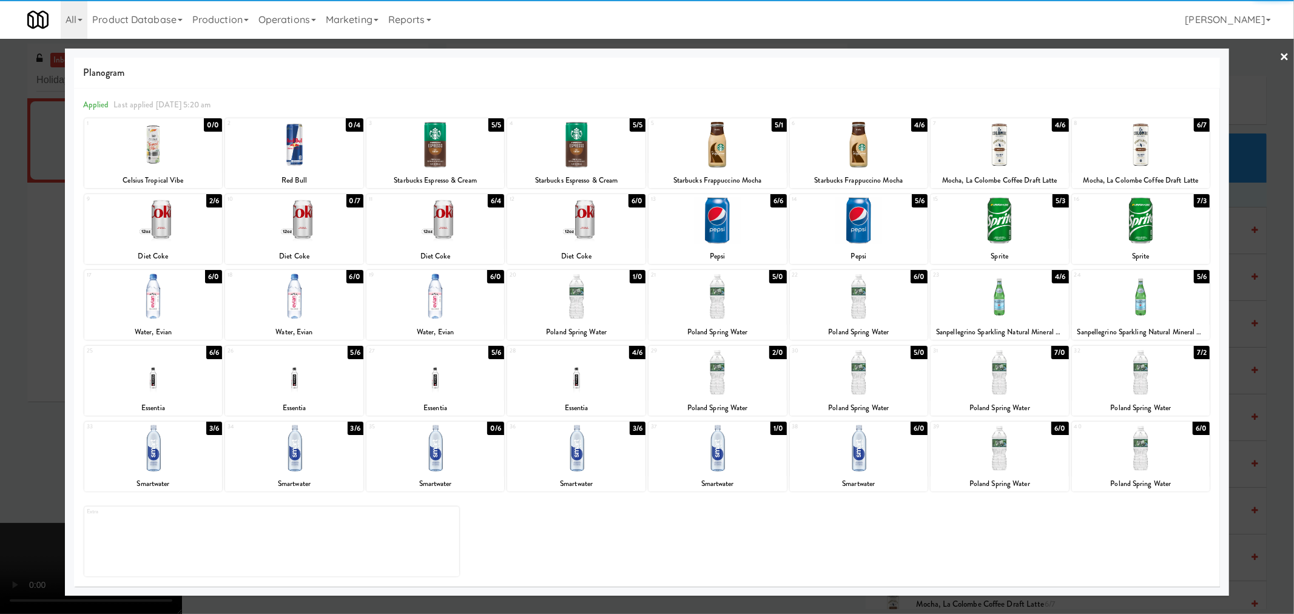
click at [37, 269] on div at bounding box center [647, 307] width 1294 height 614
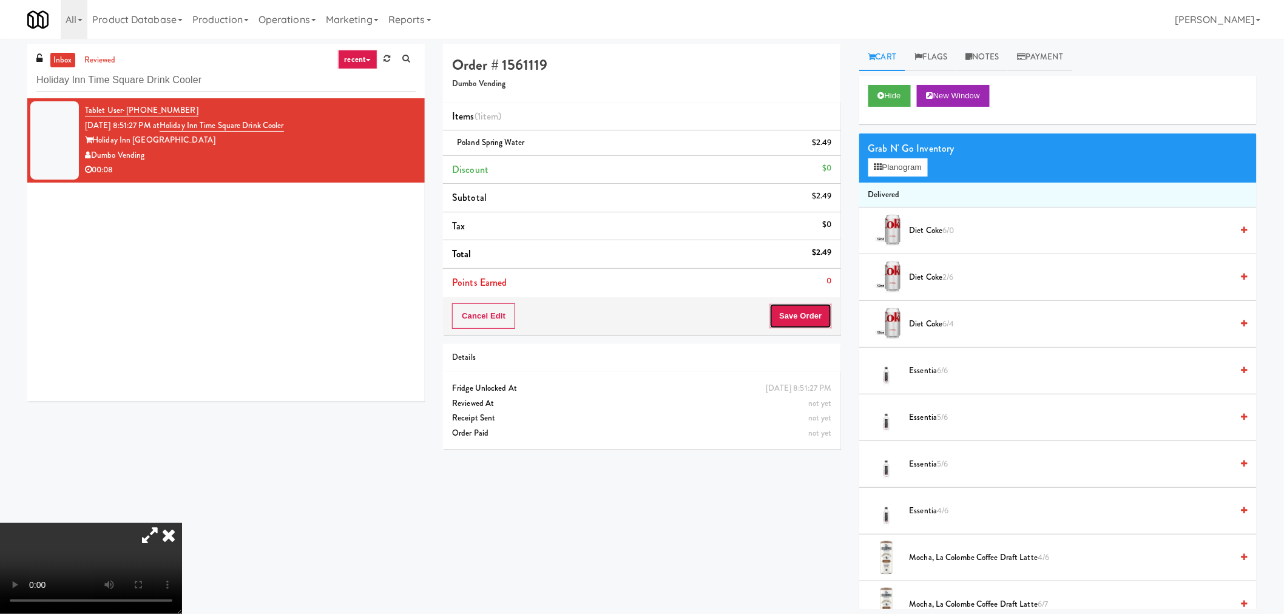
click at [814, 316] on button "Save Order" at bounding box center [800, 315] width 62 height 25
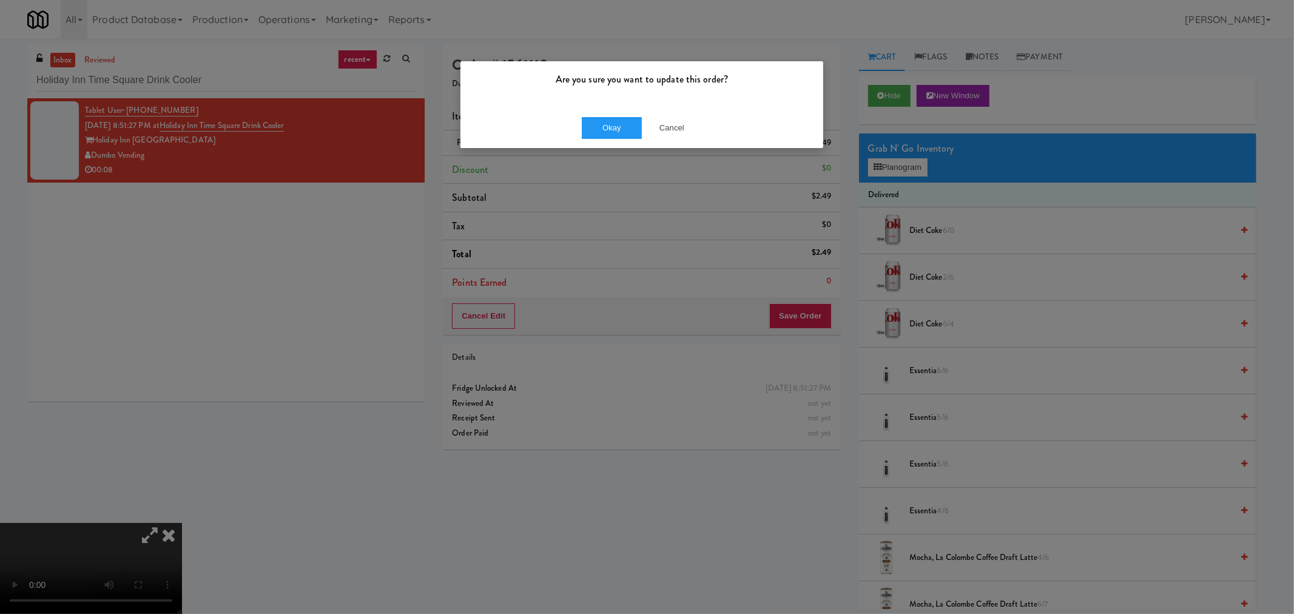
click at [610, 140] on div "Okay Cancel" at bounding box center [642, 127] width 363 height 41
click at [605, 134] on button "Okay" at bounding box center [612, 128] width 61 height 22
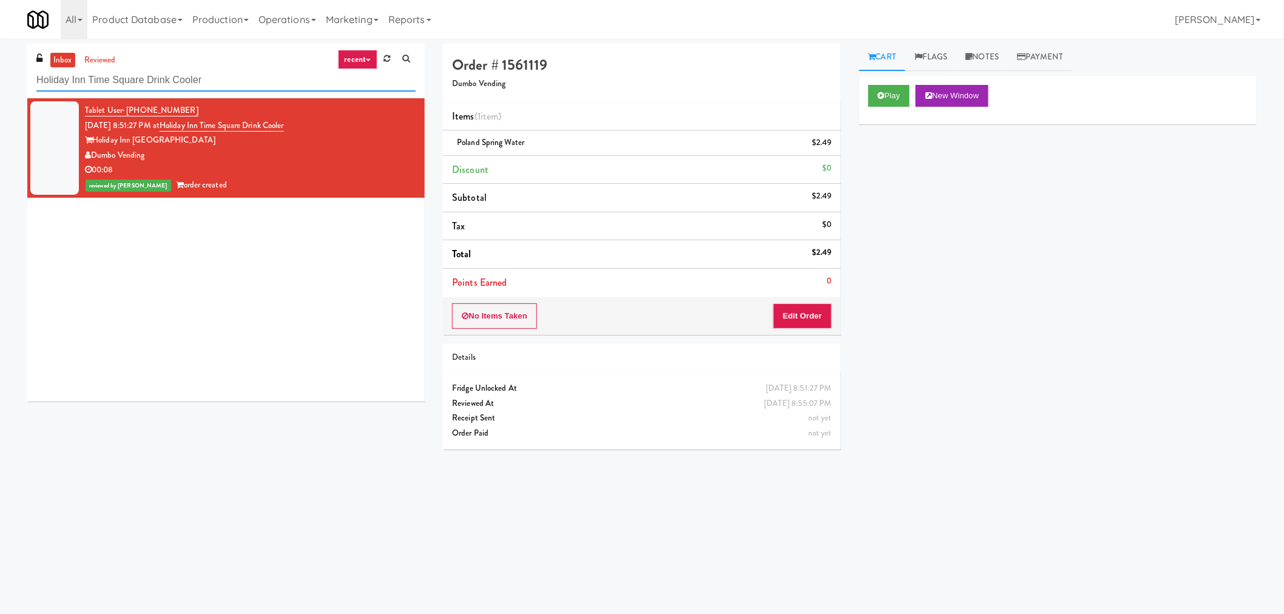
click at [137, 79] on input "Holiday Inn Time Square Drink Cooler" at bounding box center [225, 80] width 379 height 22
paste input "Arden of Warrenville - Cooler"
type input "Arden of Warrenville - Cooler"
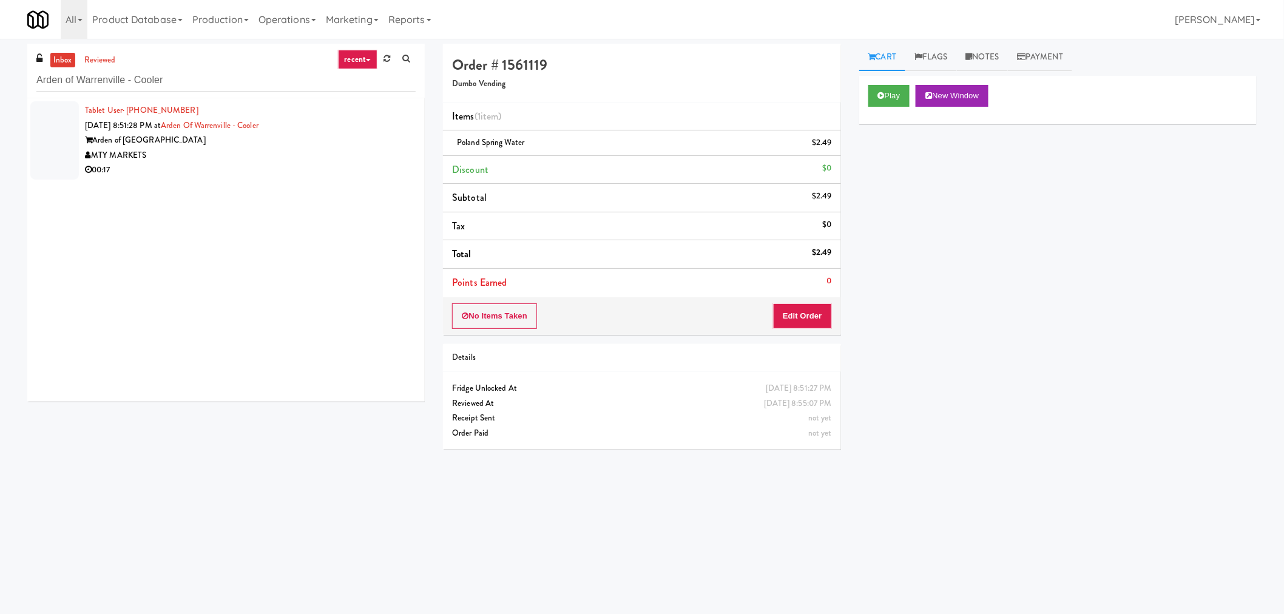
click at [297, 161] on div "MTY MARKETS" at bounding box center [250, 155] width 331 height 15
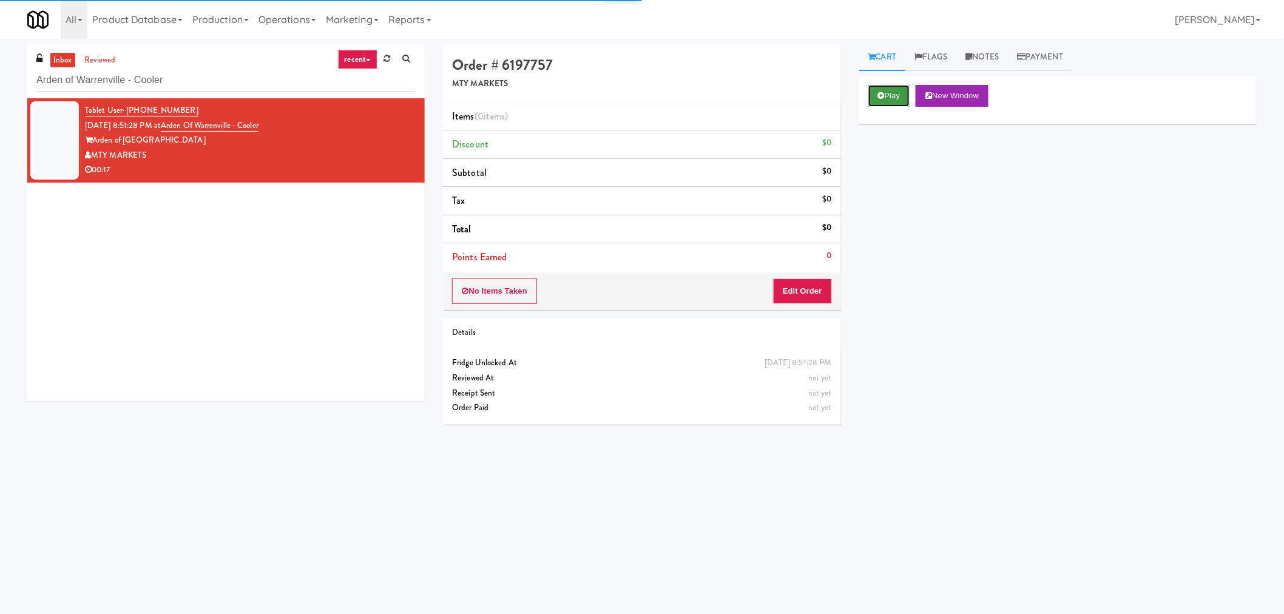
click at [878, 89] on button "Play" at bounding box center [889, 96] width 42 height 22
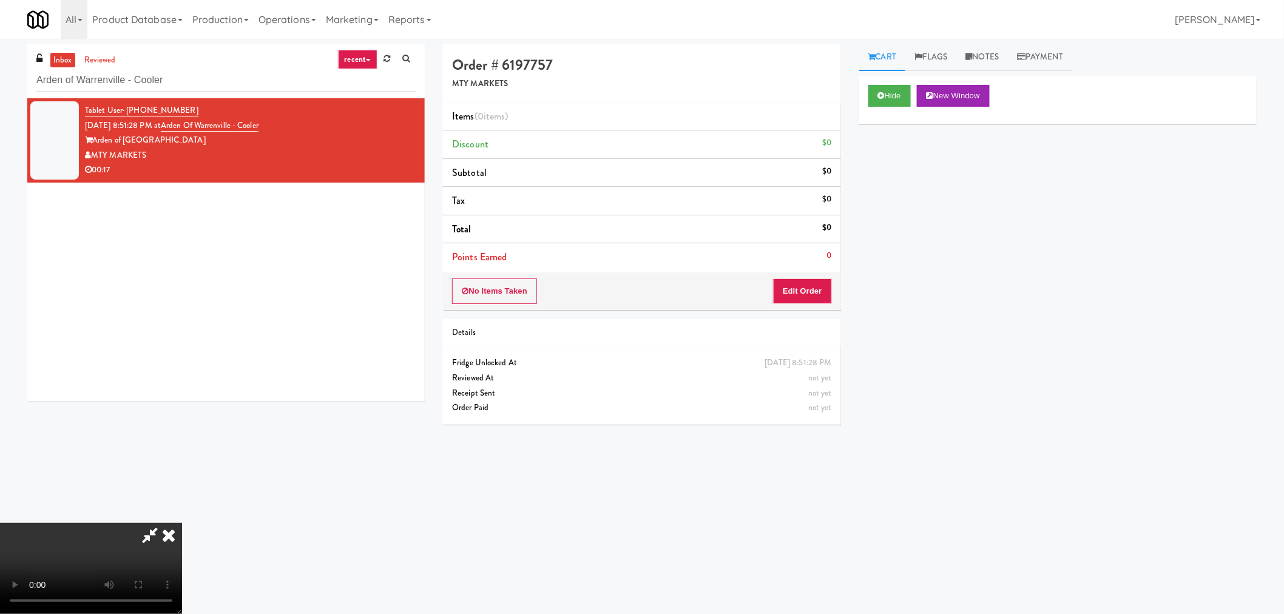
click at [147, 540] on icon at bounding box center [150, 535] width 28 height 24
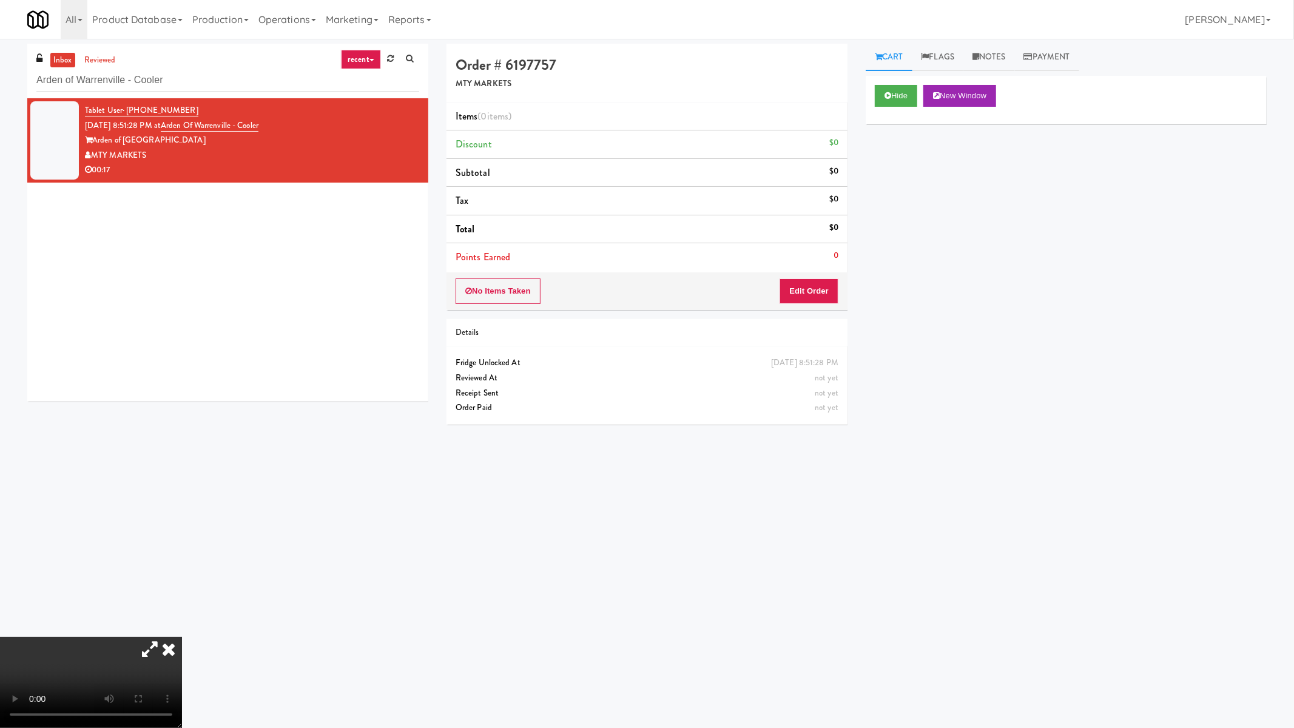
click at [182, 613] on video at bounding box center [91, 682] width 182 height 91
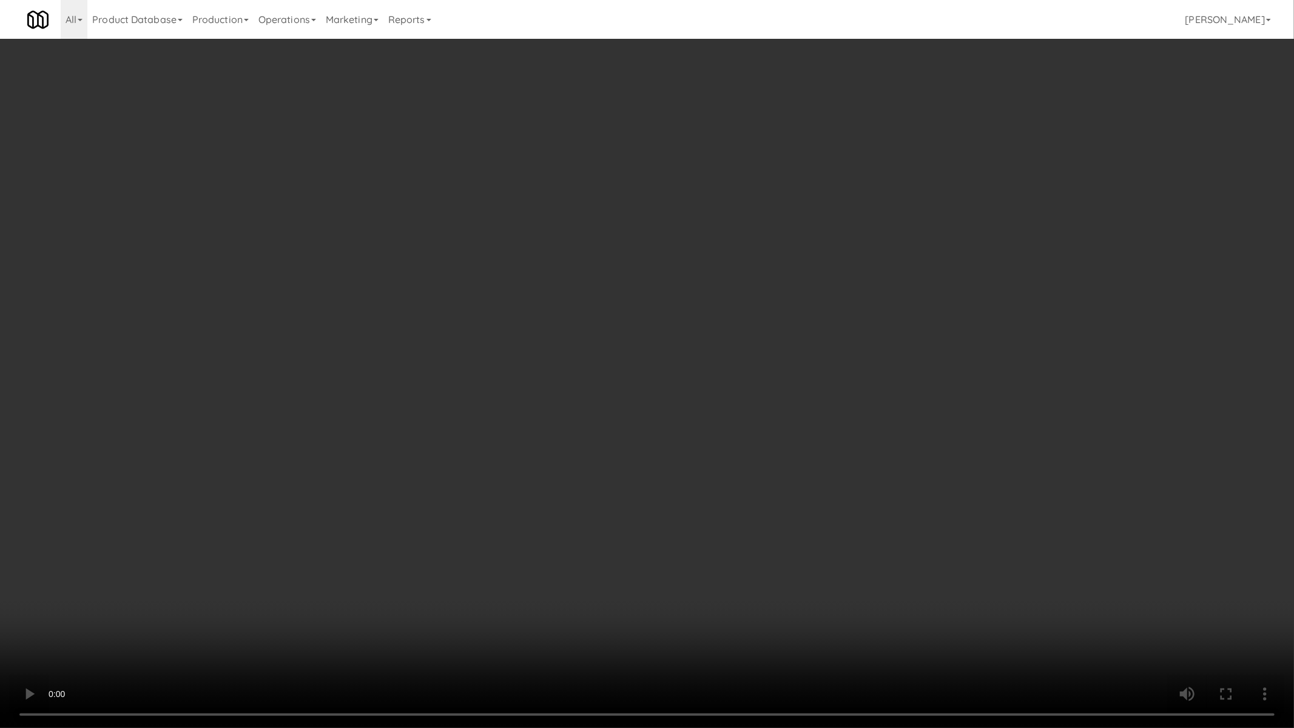
click at [556, 484] on video at bounding box center [647, 364] width 1294 height 728
drag, startPoint x: 956, startPoint y: 512, endPoint x: 868, endPoint y: 404, distance: 138.8
click at [953, 502] on video at bounding box center [647, 364] width 1294 height 728
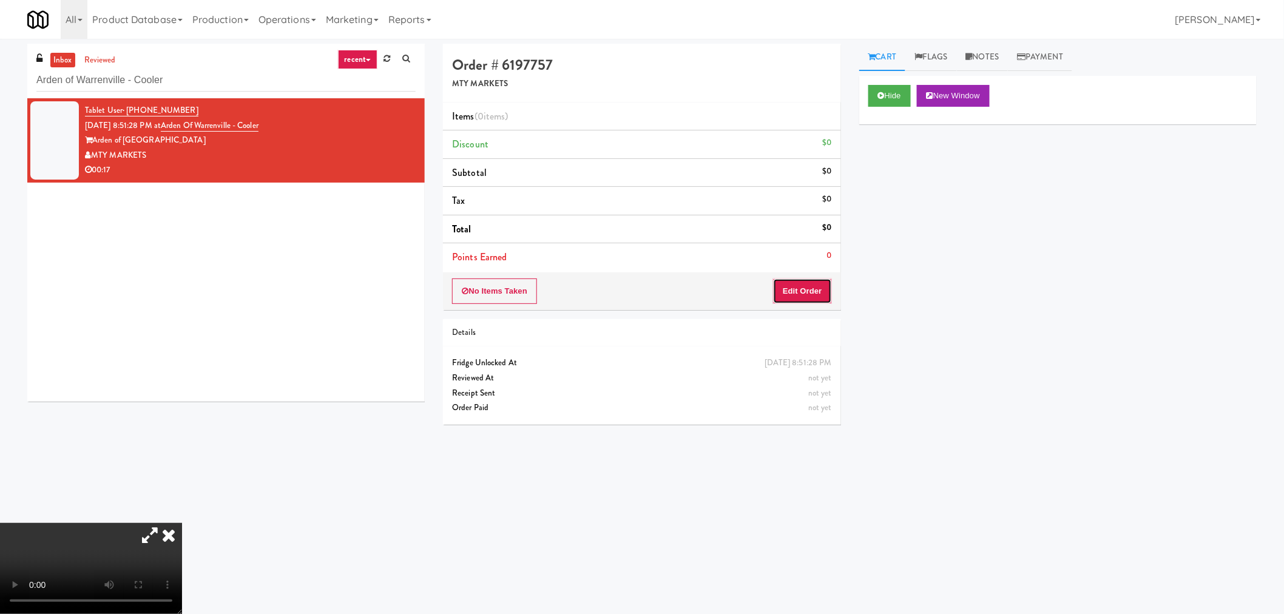
click at [809, 292] on button "Edit Order" at bounding box center [802, 291] width 59 height 25
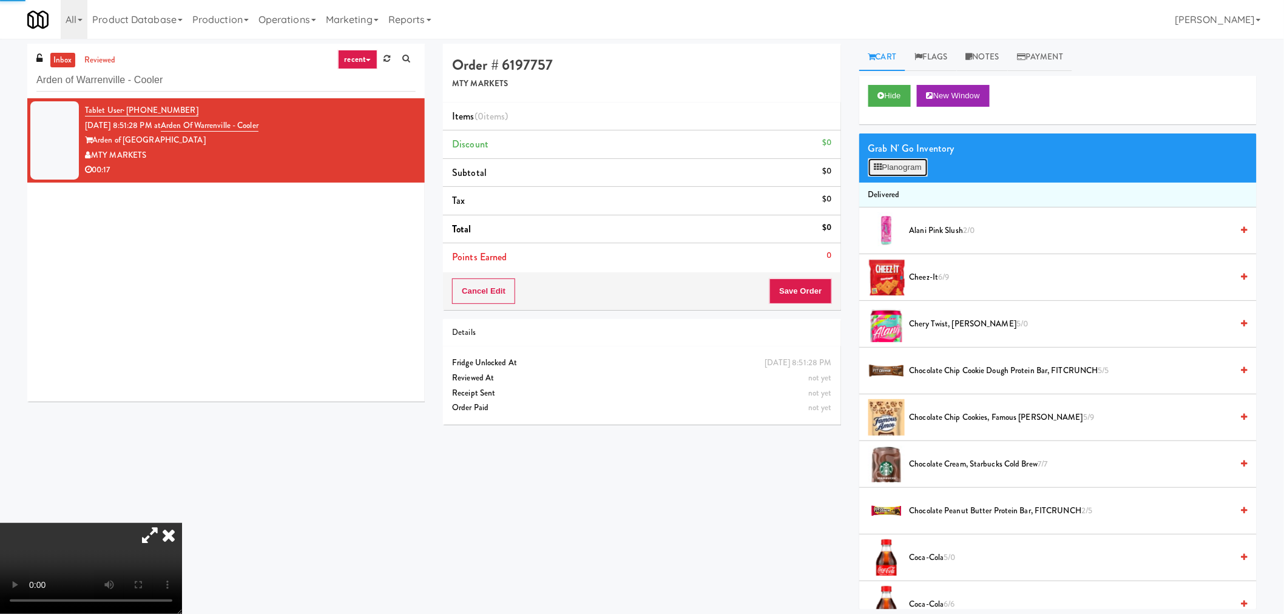
click at [917, 163] on button "Planogram" at bounding box center [897, 167] width 59 height 18
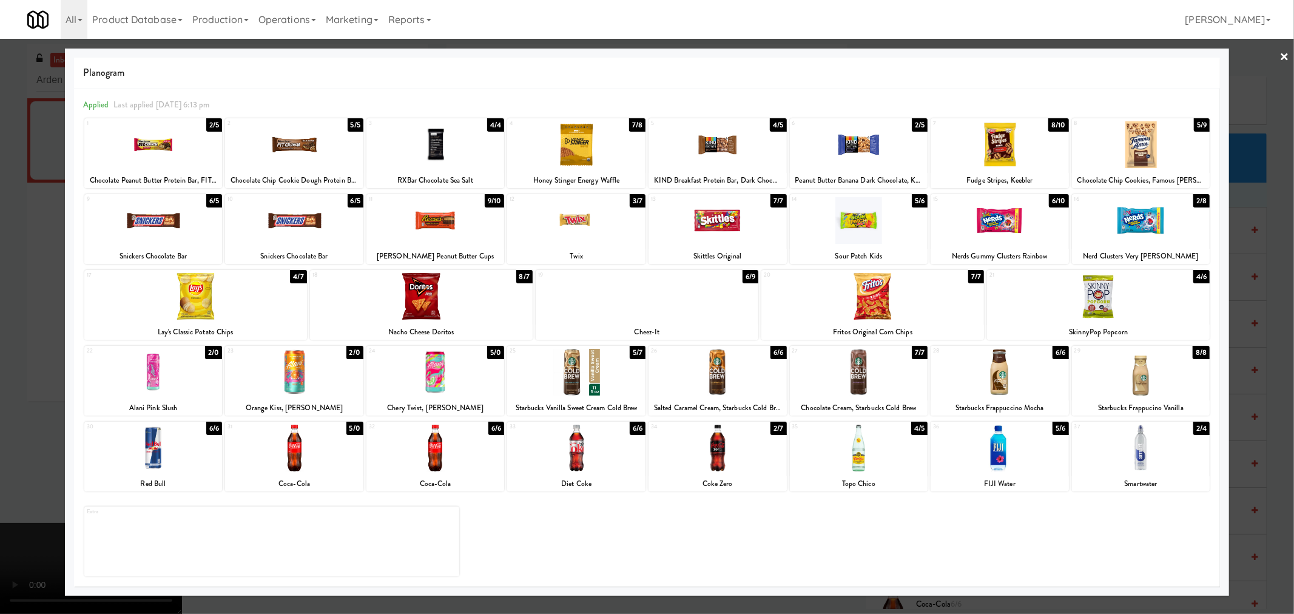
click at [176, 218] on div at bounding box center [153, 220] width 138 height 47
click at [611, 223] on div at bounding box center [576, 220] width 138 height 47
click at [613, 223] on div at bounding box center [576, 220] width 138 height 47
click at [452, 455] on div at bounding box center [436, 448] width 138 height 47
click at [1258, 300] on div at bounding box center [647, 307] width 1294 height 614
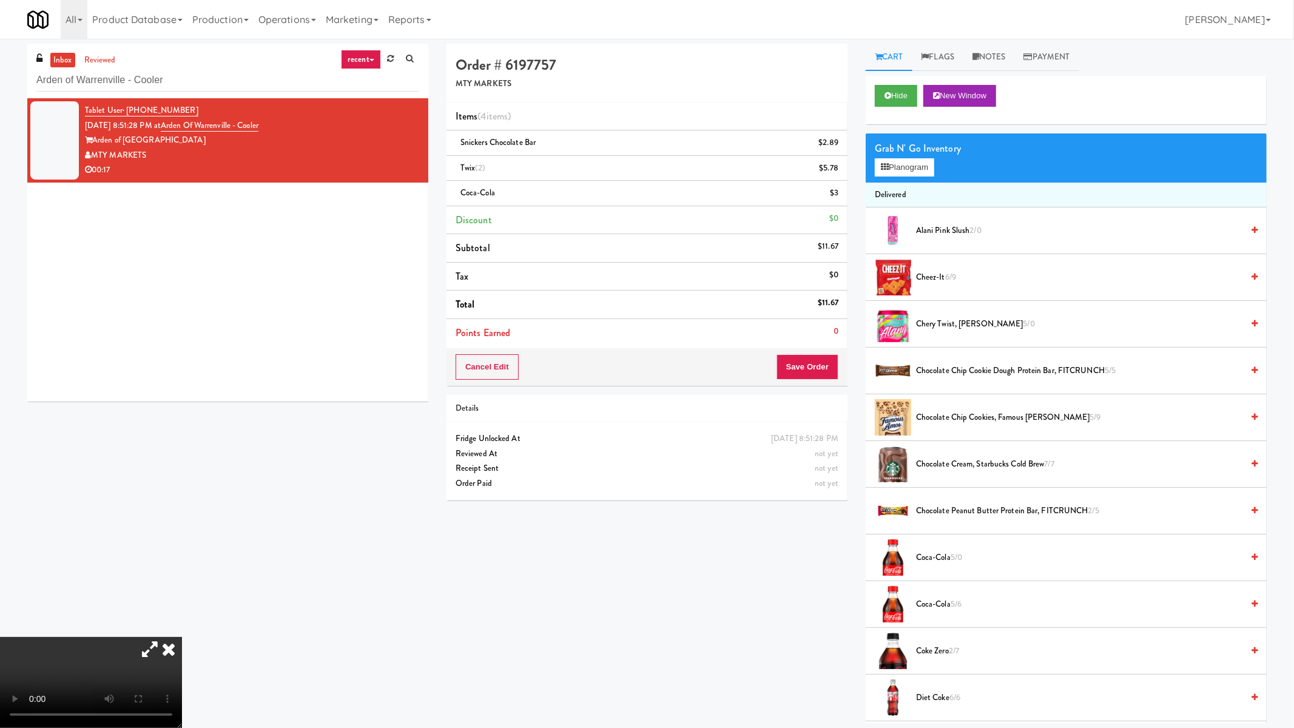
click at [182, 613] on video at bounding box center [91, 682] width 182 height 91
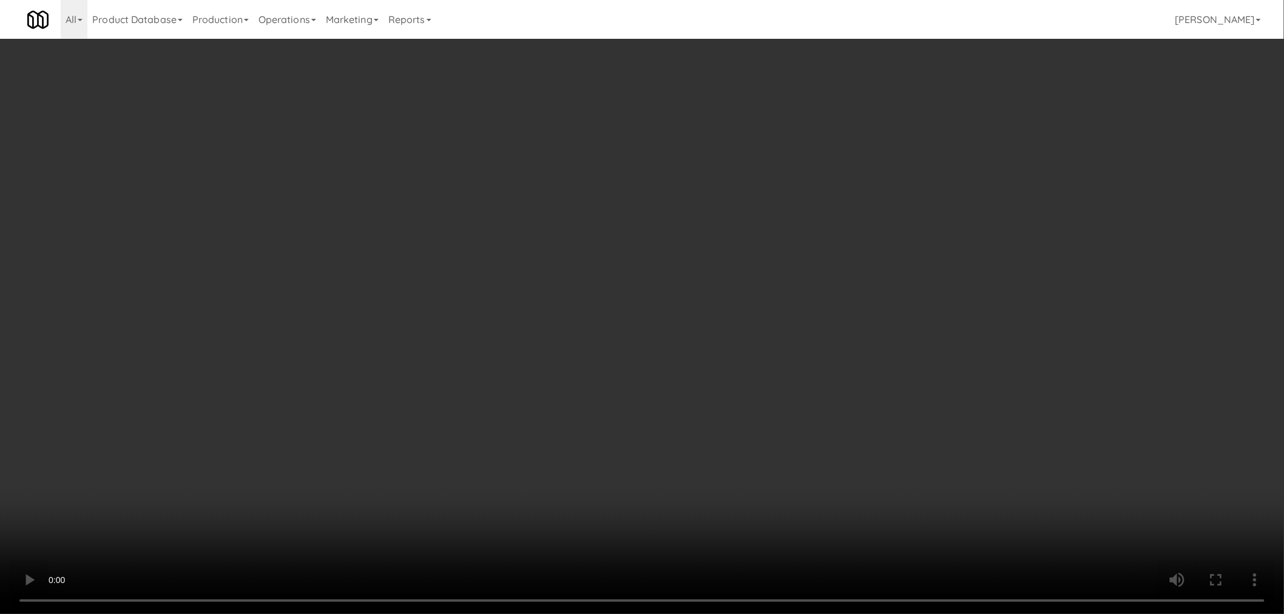
click at [835, 198] on icon at bounding box center [833, 198] width 6 height 8
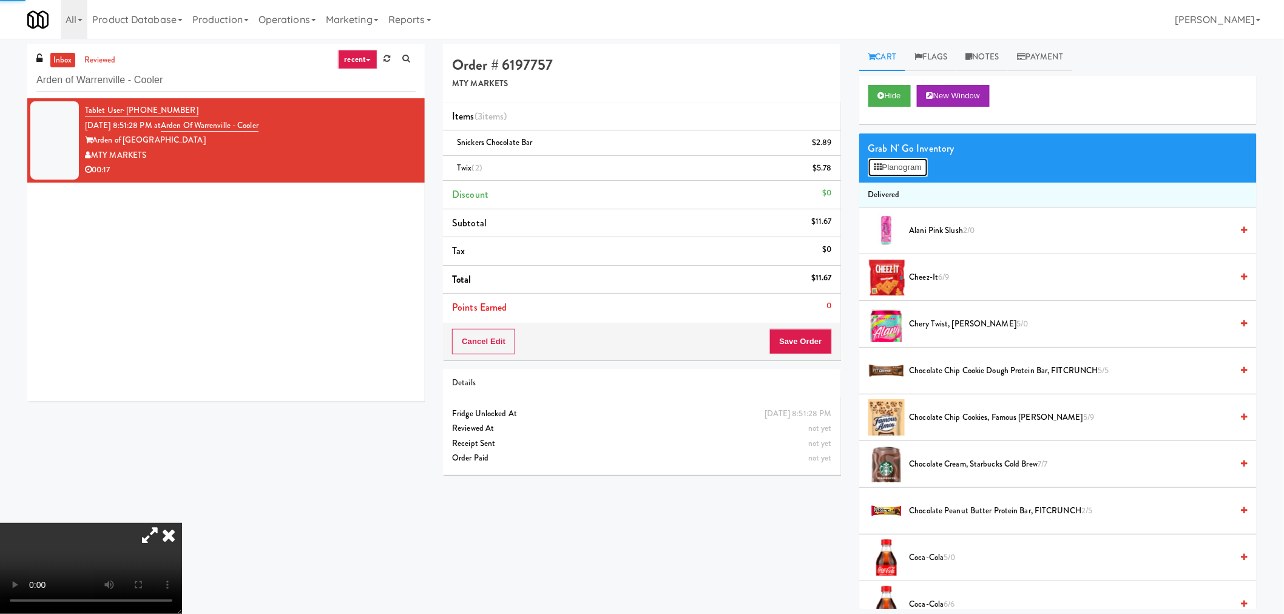
drag, startPoint x: 890, startPoint y: 166, endPoint x: 899, endPoint y: 175, distance: 12.5
click at [891, 166] on button "Planogram" at bounding box center [897, 167] width 59 height 18
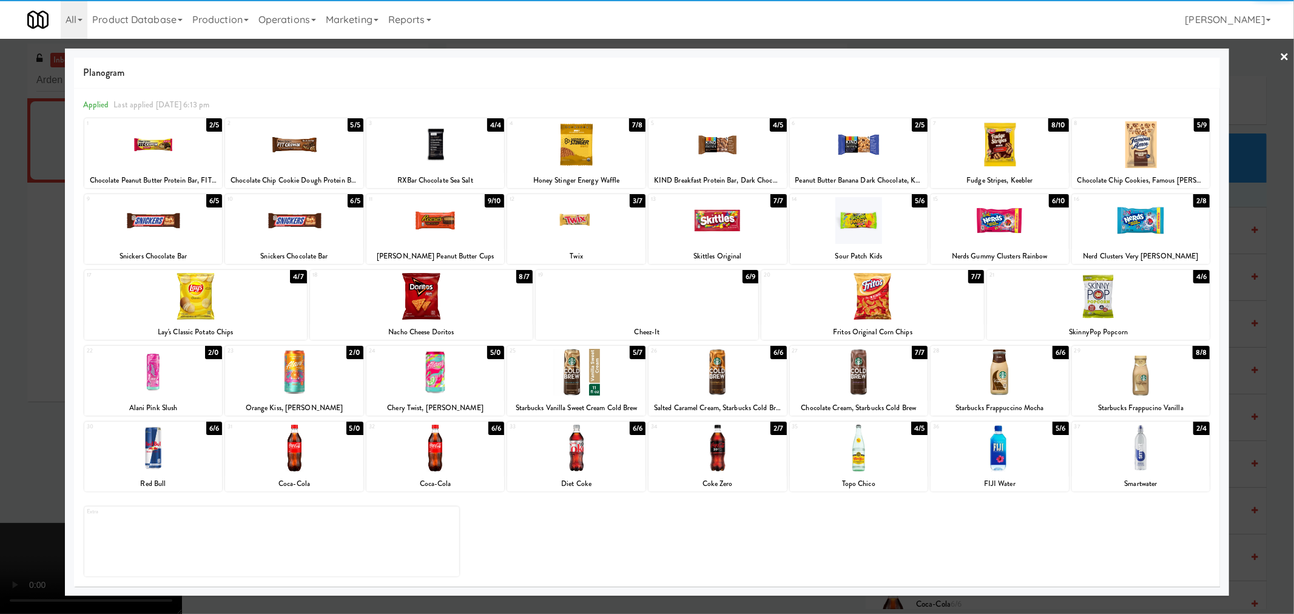
click at [721, 461] on div at bounding box center [718, 448] width 138 height 47
click at [1286, 349] on div at bounding box center [647, 307] width 1294 height 614
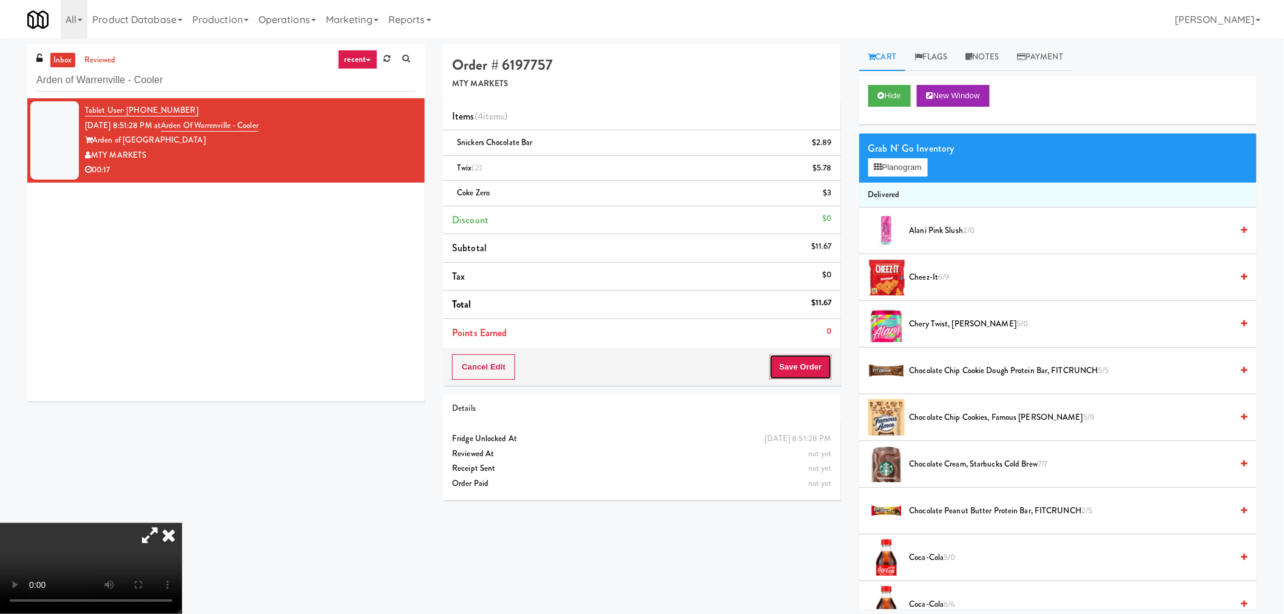
click at [803, 368] on button "Save Order" at bounding box center [800, 366] width 62 height 25
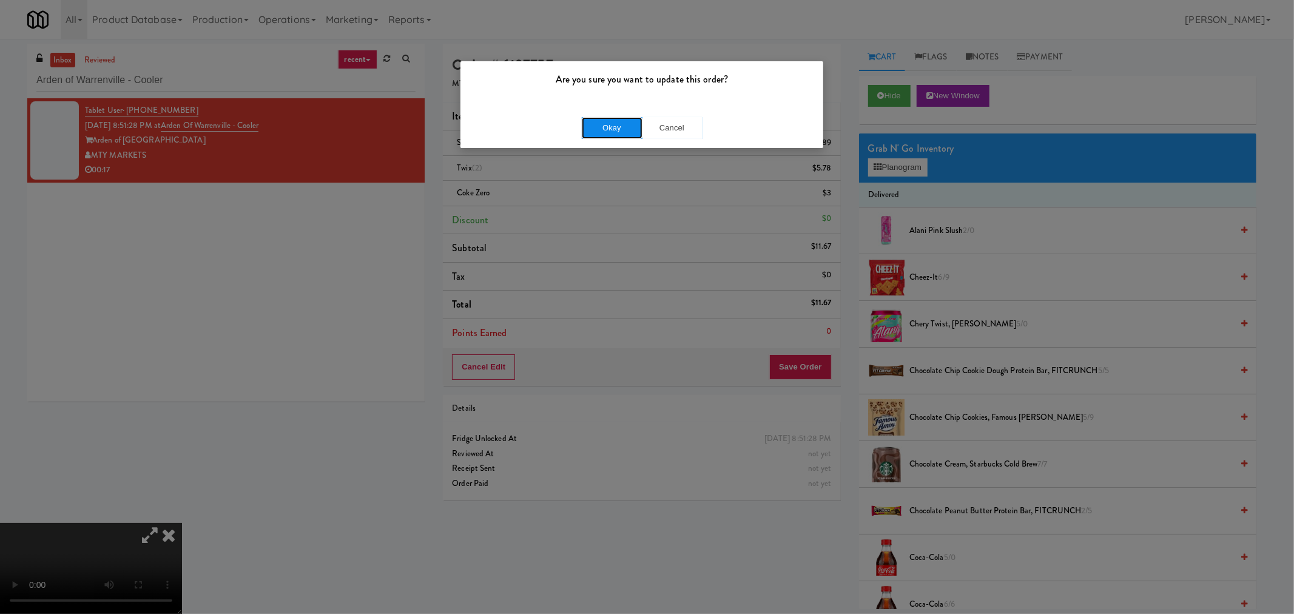
click at [603, 135] on button "Okay" at bounding box center [612, 128] width 61 height 22
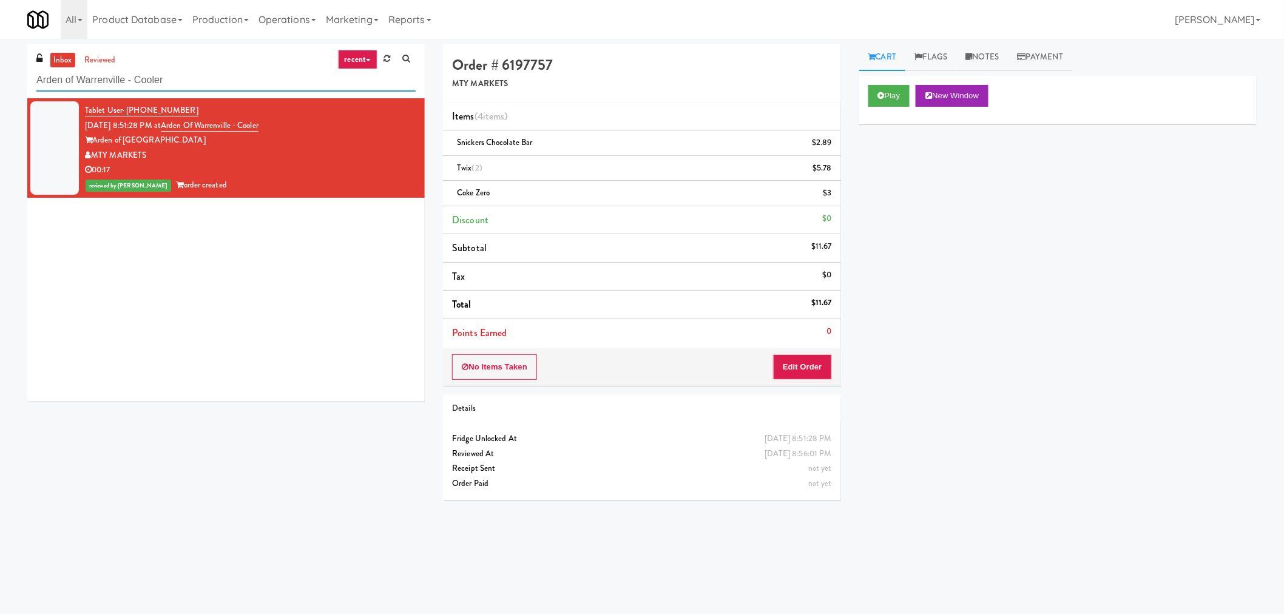
click at [130, 83] on input "Arden of Warrenville - Cooler" at bounding box center [225, 80] width 379 height 22
paste input "[GEOGRAPHIC_DATA] - [GEOGRAPHIC_DATA] Entrance"
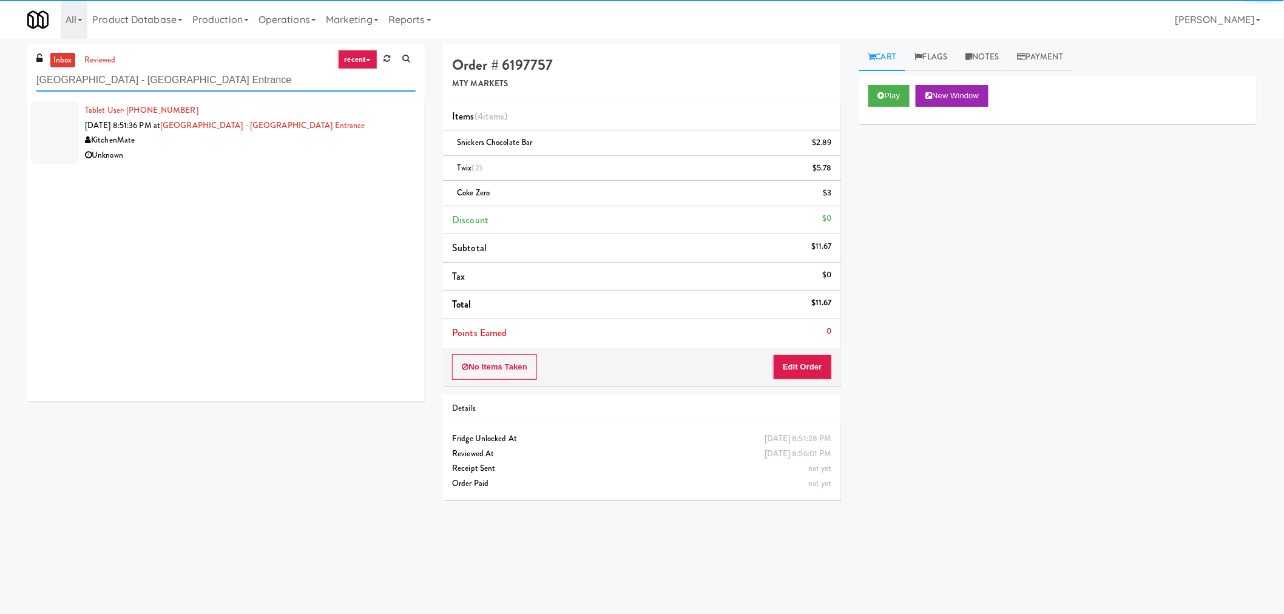
type input "[GEOGRAPHIC_DATA] - [GEOGRAPHIC_DATA] Entrance"
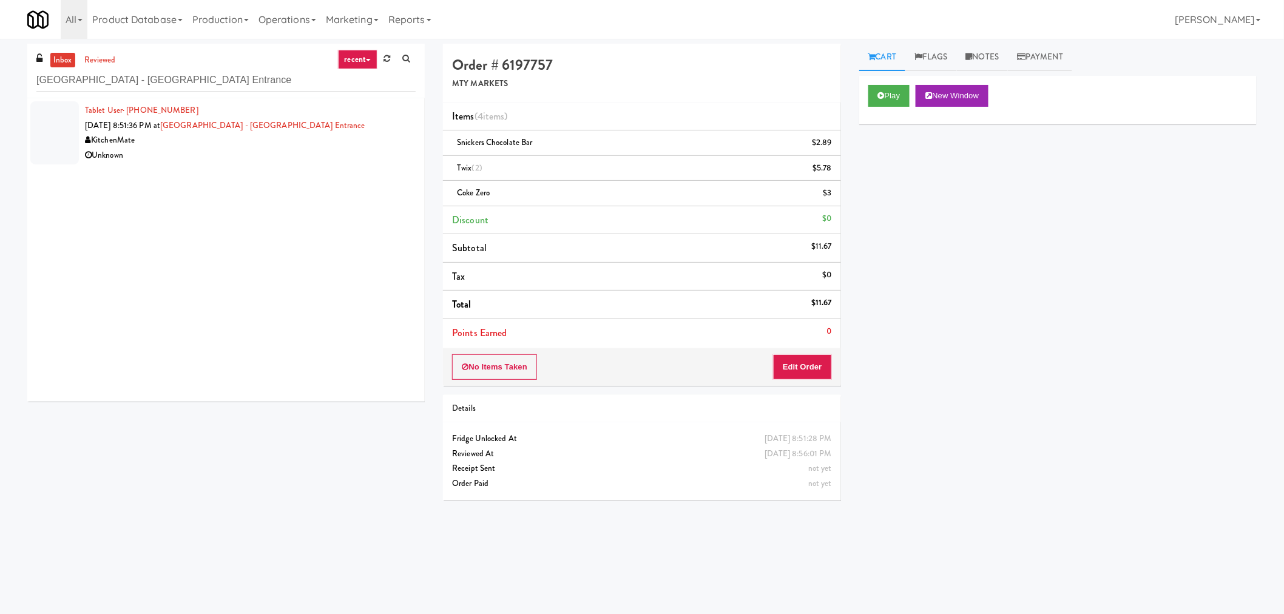
click at [334, 146] on div "KitchenMate" at bounding box center [250, 140] width 331 height 15
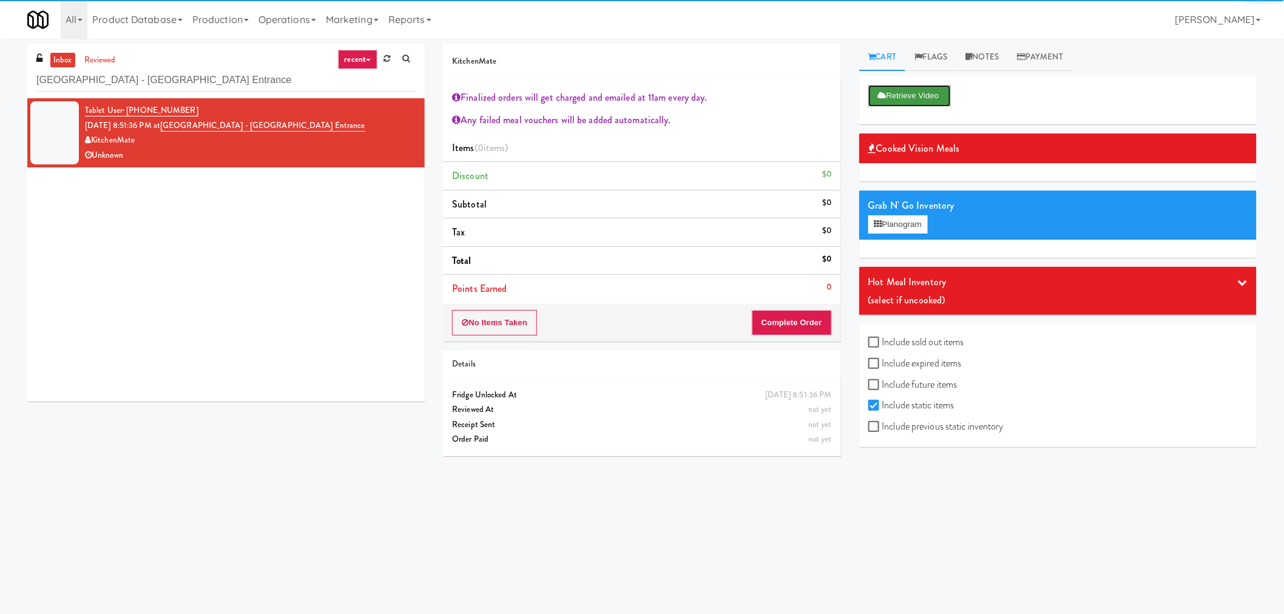
click at [913, 87] on button "Retrieve Video" at bounding box center [909, 96] width 83 height 22
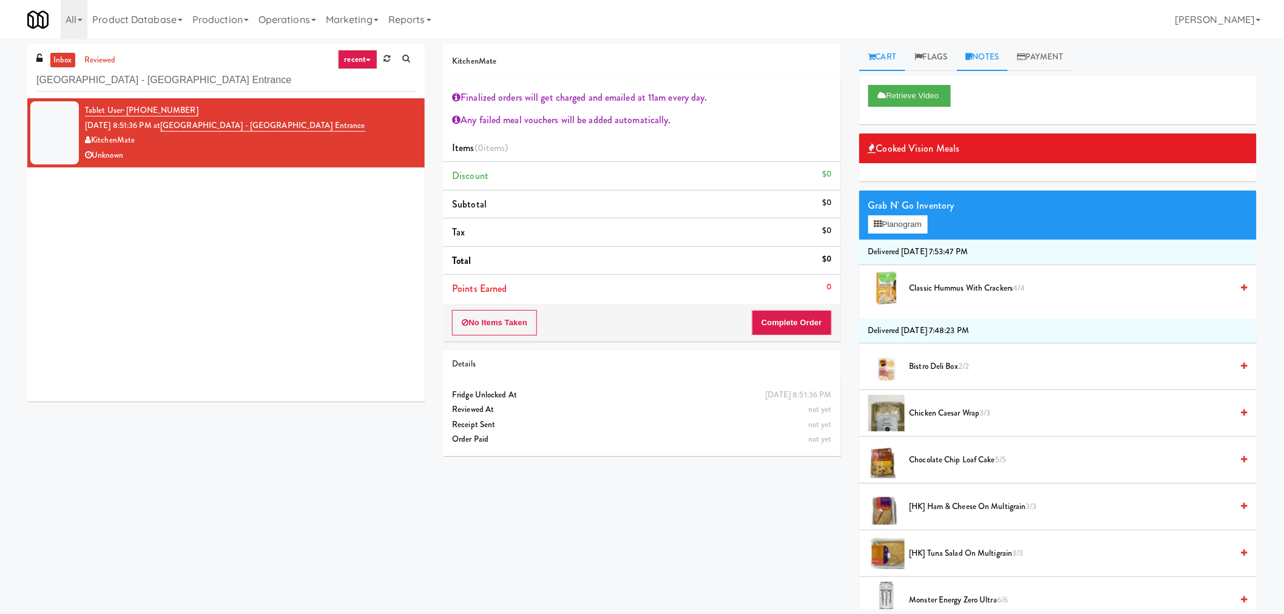
click at [985, 67] on link "Notes" at bounding box center [983, 57] width 52 height 27
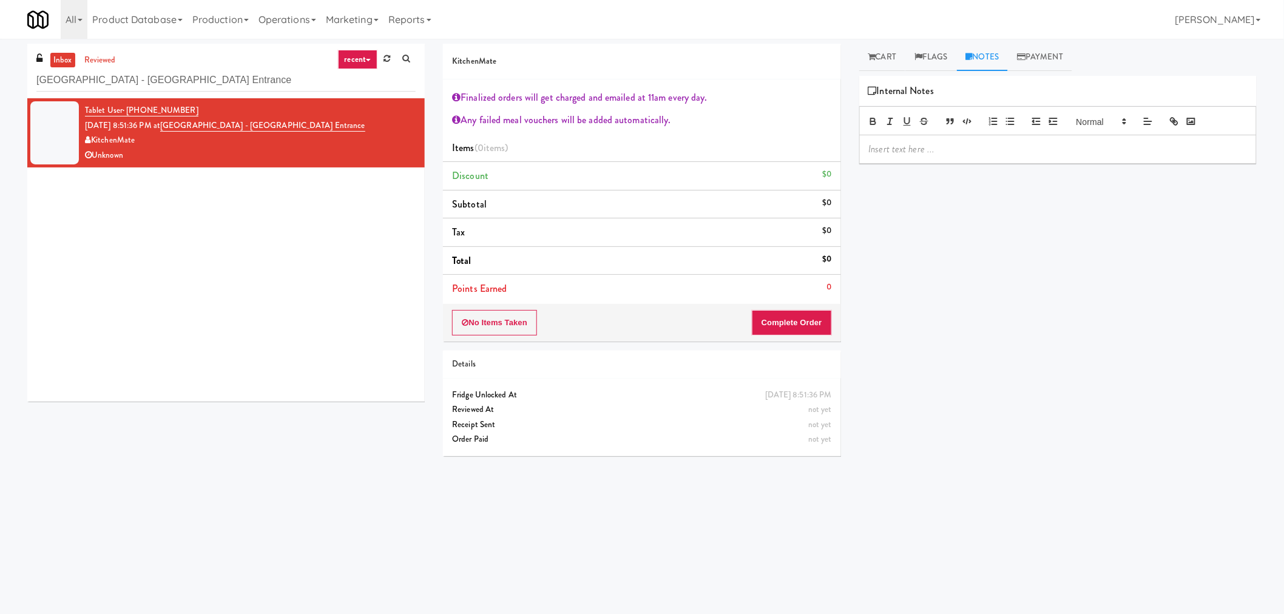
click at [938, 148] on p at bounding box center [1058, 149] width 378 height 13
drag, startPoint x: 924, startPoint y: 152, endPoint x: 797, endPoint y: 171, distance: 128.3
click at [797, 171] on div "KitchenMate Finalized orders will get charged and emailed at 11am every day. An…" at bounding box center [850, 287] width 832 height 487
drag, startPoint x: 93, startPoint y: 78, endPoint x: 31, endPoint y: 83, distance: 62.1
click at [31, 83] on div "inbox reviewed recent all unclear take inventory issue suspicious failed recent…" at bounding box center [225, 71] width 397 height 55
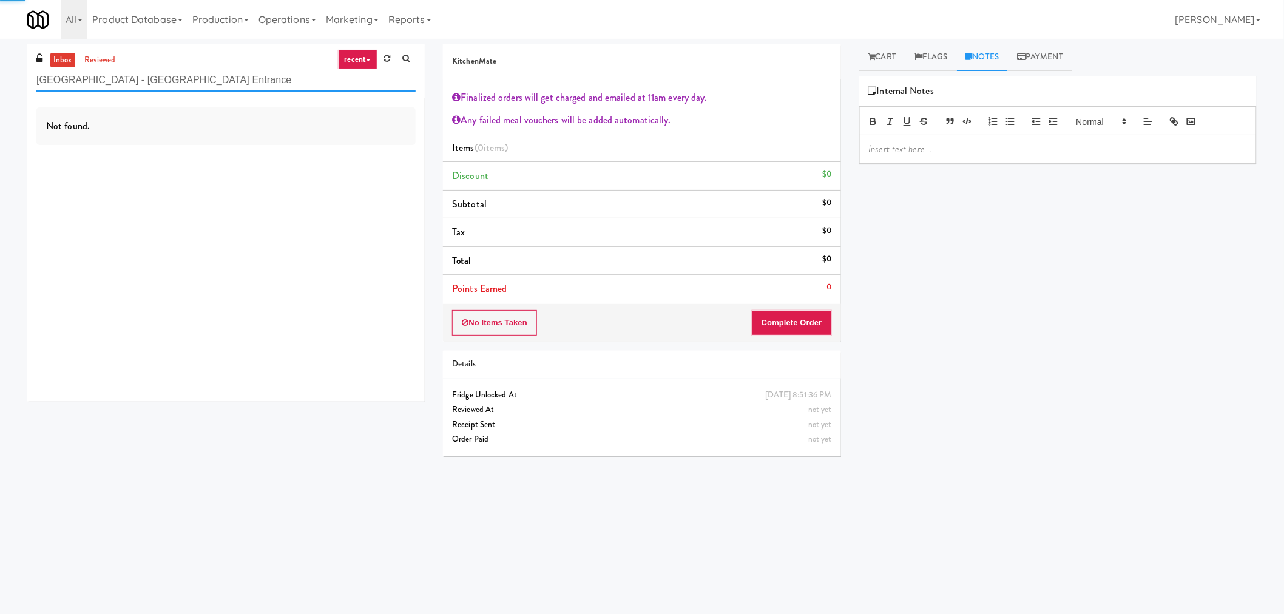
click at [319, 76] on input "[GEOGRAPHIC_DATA] - [GEOGRAPHIC_DATA] Entrance" at bounding box center [225, 80] width 379 height 22
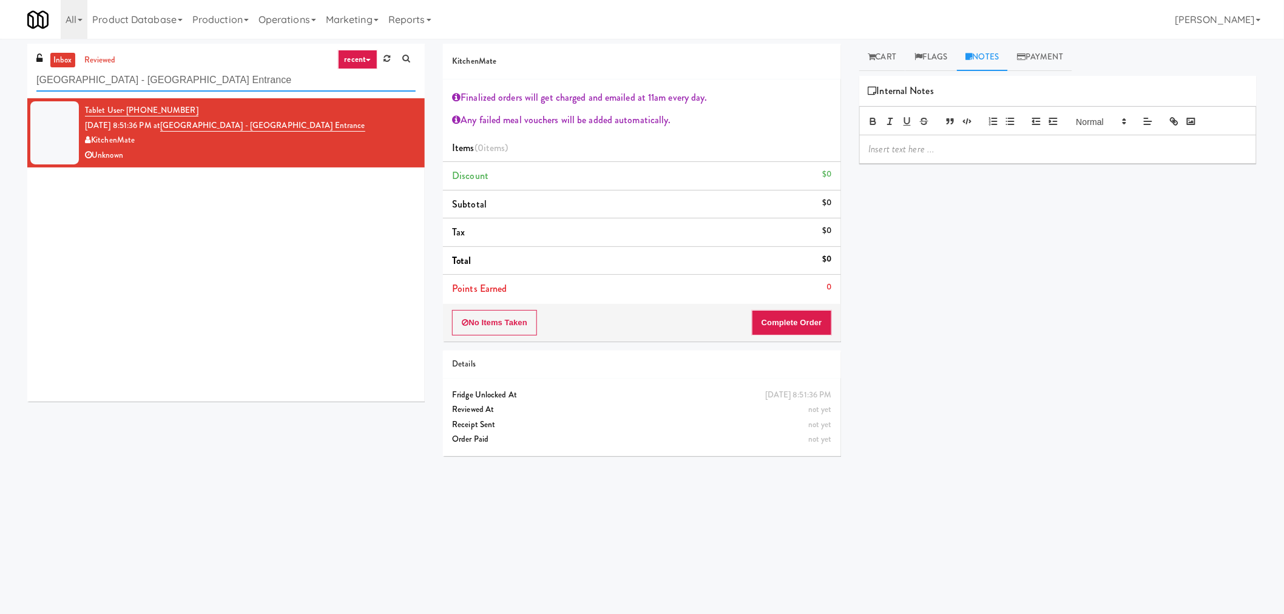
drag, startPoint x: 167, startPoint y: 81, endPoint x: 38, endPoint y: 85, distance: 129.9
click at [38, 85] on input "[GEOGRAPHIC_DATA] - [GEOGRAPHIC_DATA] Entrance" at bounding box center [225, 80] width 379 height 22
click at [201, 221] on div "Tablet User · (647) 891-6348 [DATE] 8:51:36 PM at [GEOGRAPHIC_DATA] - [GEOGRAPH…" at bounding box center [225, 249] width 397 height 303
click at [898, 53] on link "Cart" at bounding box center [882, 57] width 47 height 27
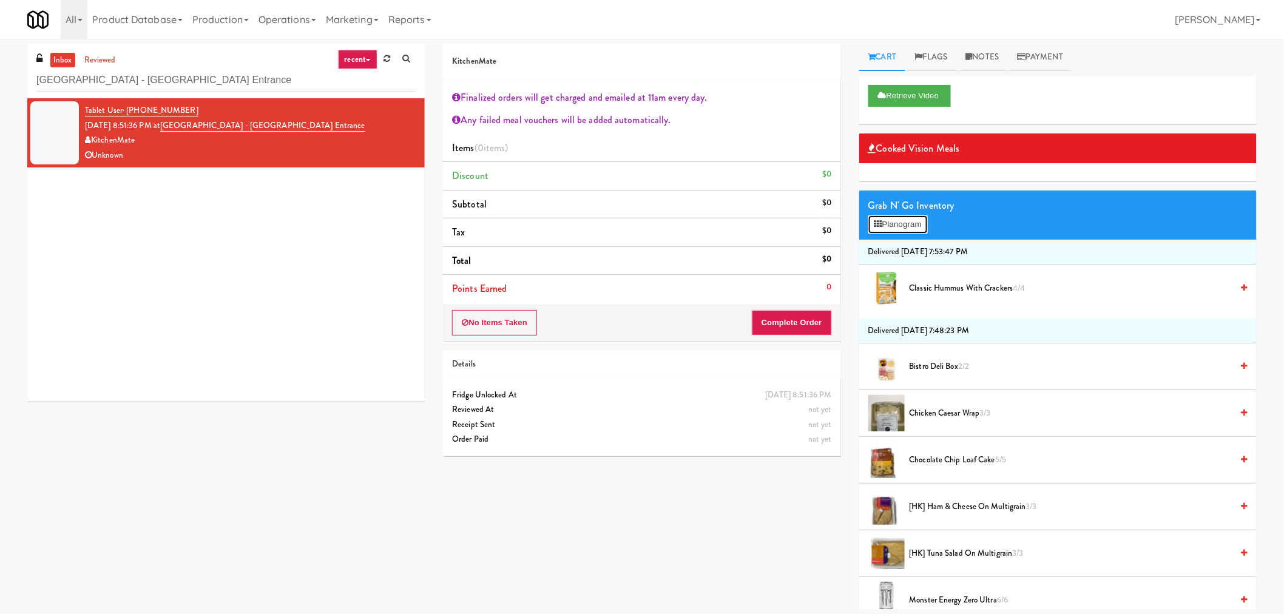
click at [926, 221] on button "Planogram" at bounding box center [897, 224] width 59 height 18
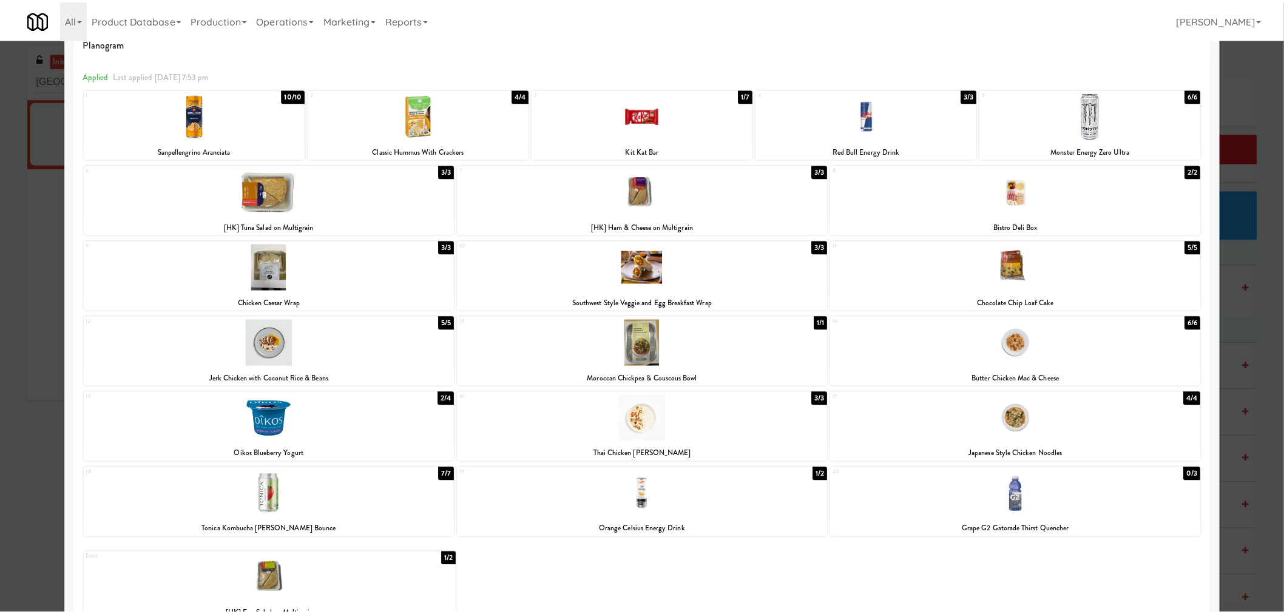
scroll to position [58, 0]
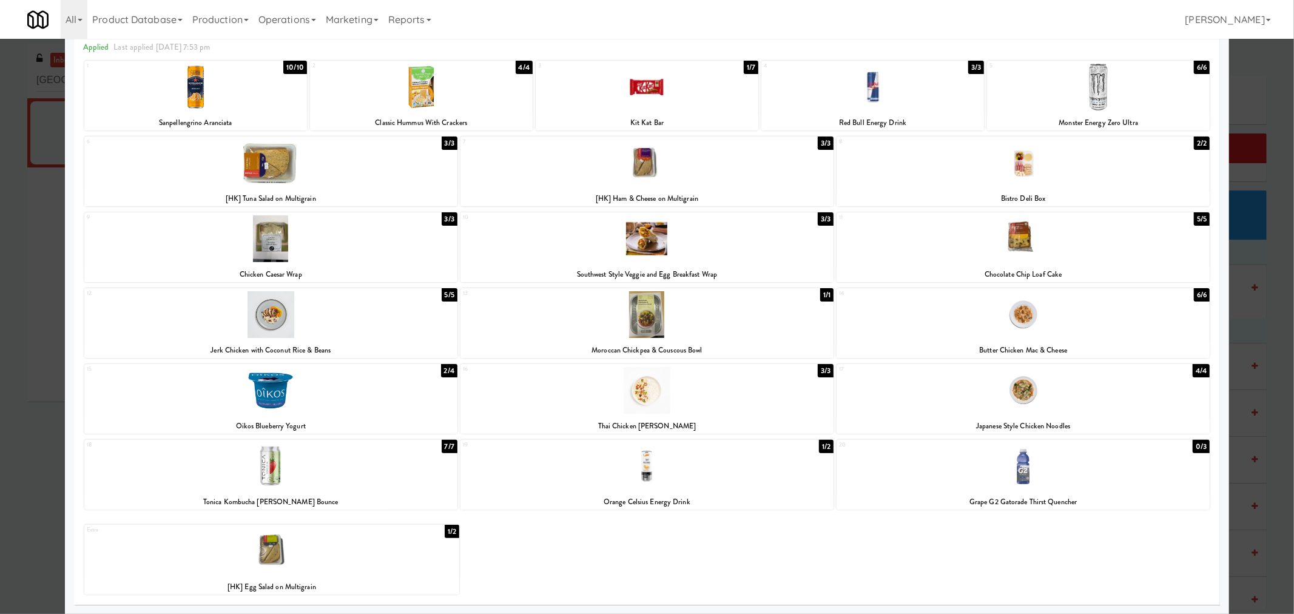
click at [265, 553] on div at bounding box center [272, 551] width 376 height 47
click at [19, 331] on div at bounding box center [647, 307] width 1294 height 614
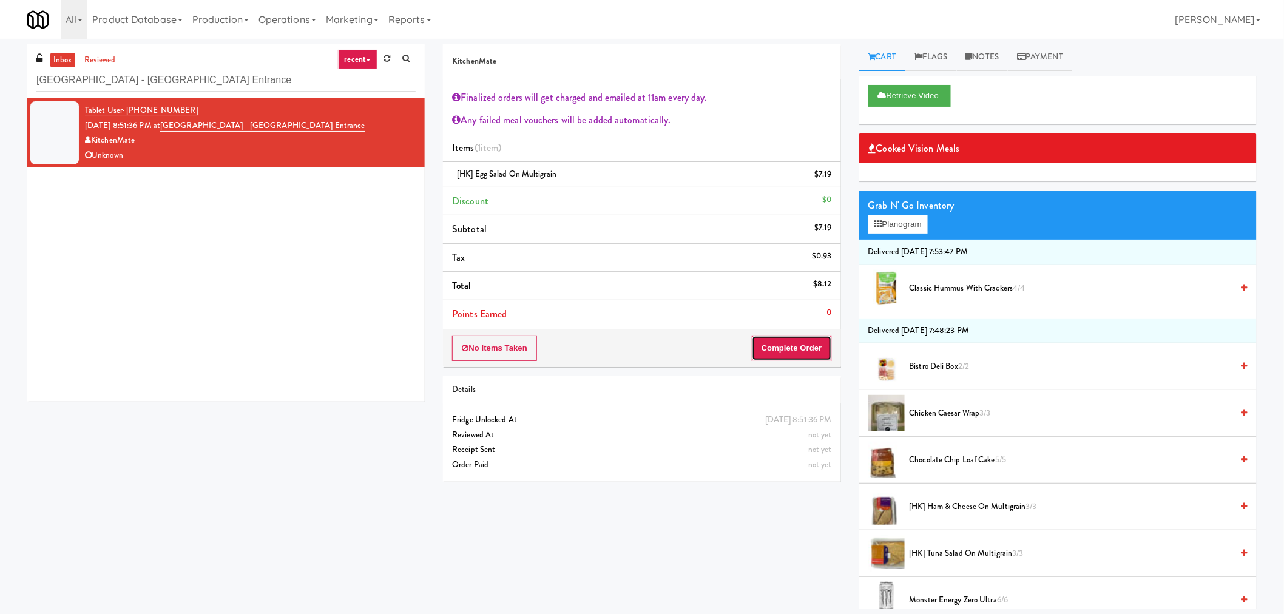
click at [780, 352] on button "Complete Order" at bounding box center [792, 348] width 80 height 25
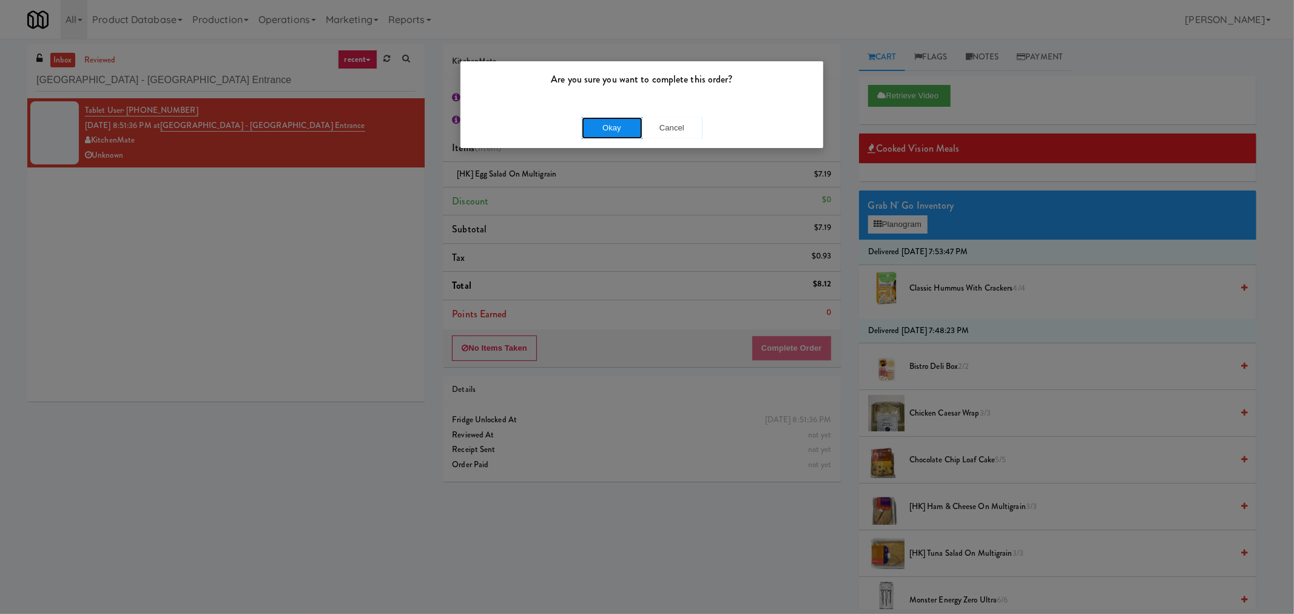
click at [590, 128] on button "Okay" at bounding box center [612, 128] width 61 height 22
